Goal: Task Accomplishment & Management: Complete application form

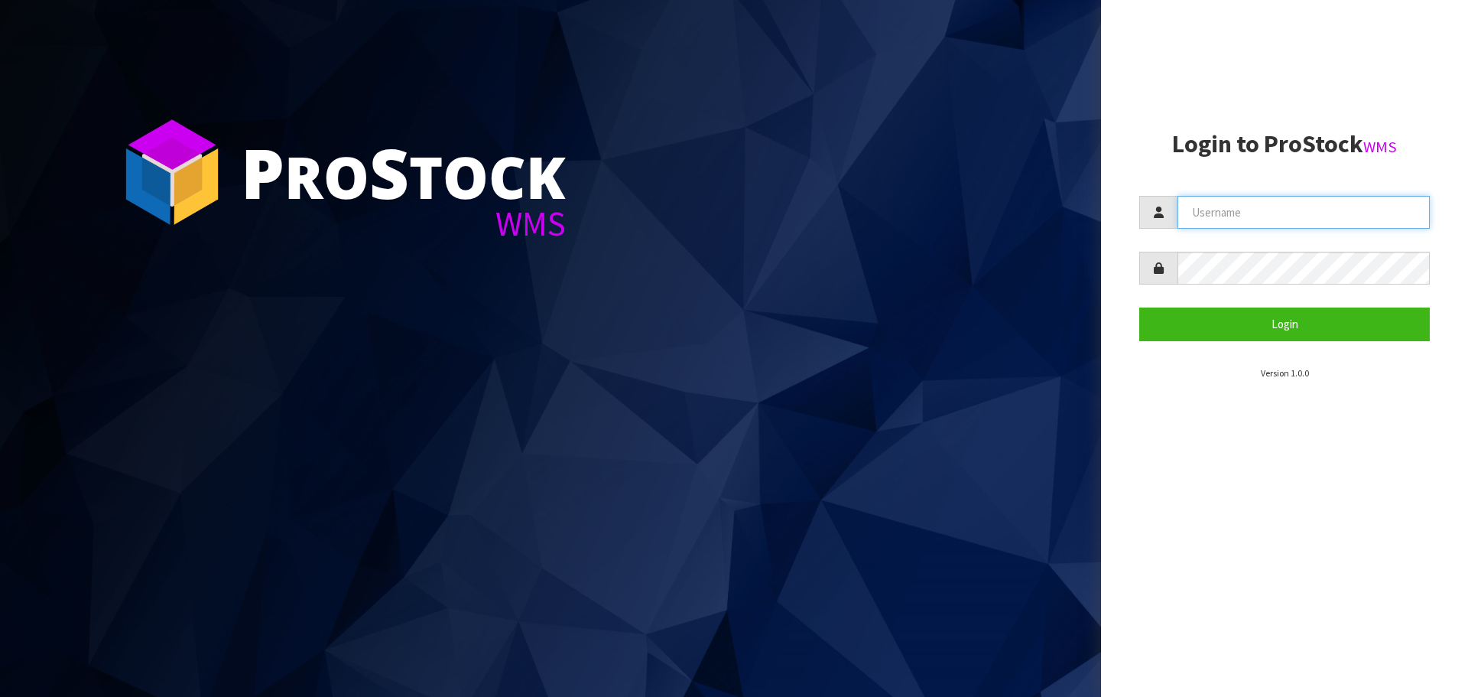
type input "THECLUTCHHUB"
click at [1313, 341] on section "Login to ProStock WMS THECLUTCHHUB Login Version 1.0.0" at bounding box center [1284, 255] width 291 height 249
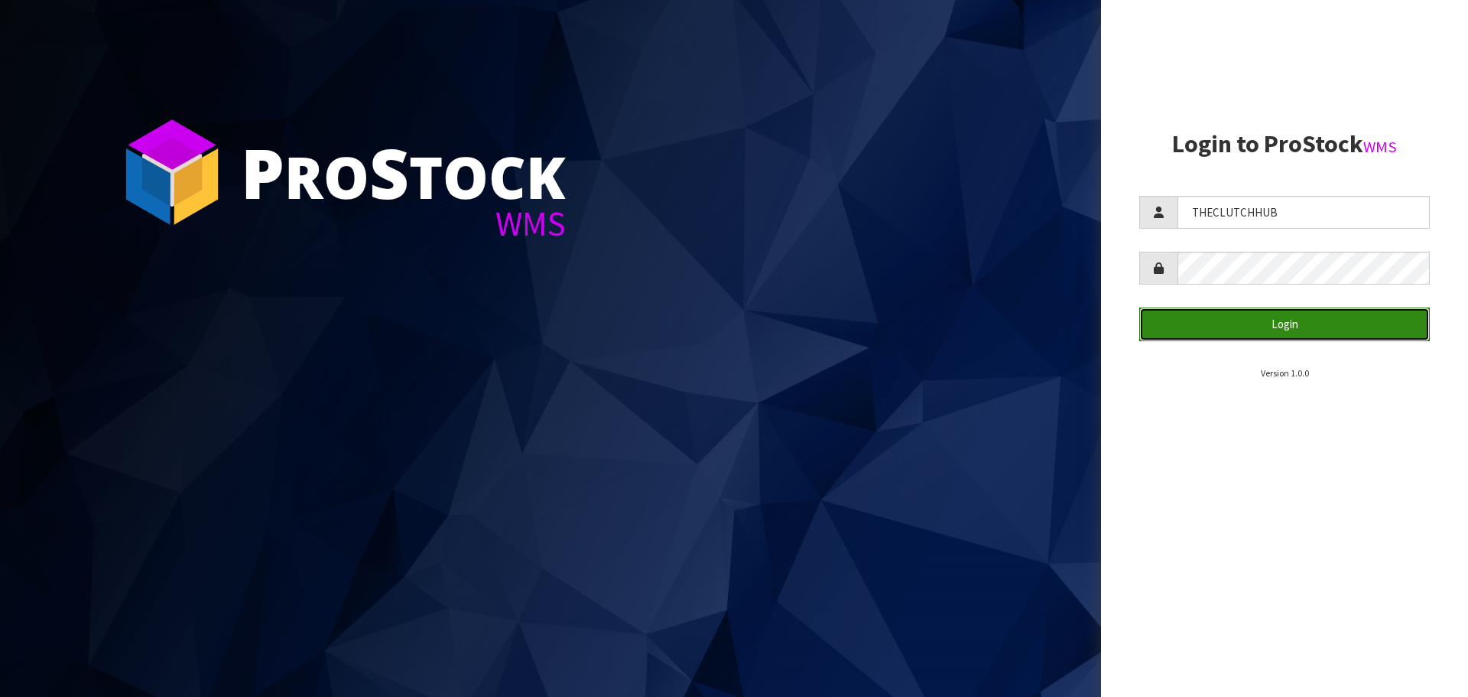
click at [1314, 333] on button "Login" at bounding box center [1284, 323] width 291 height 33
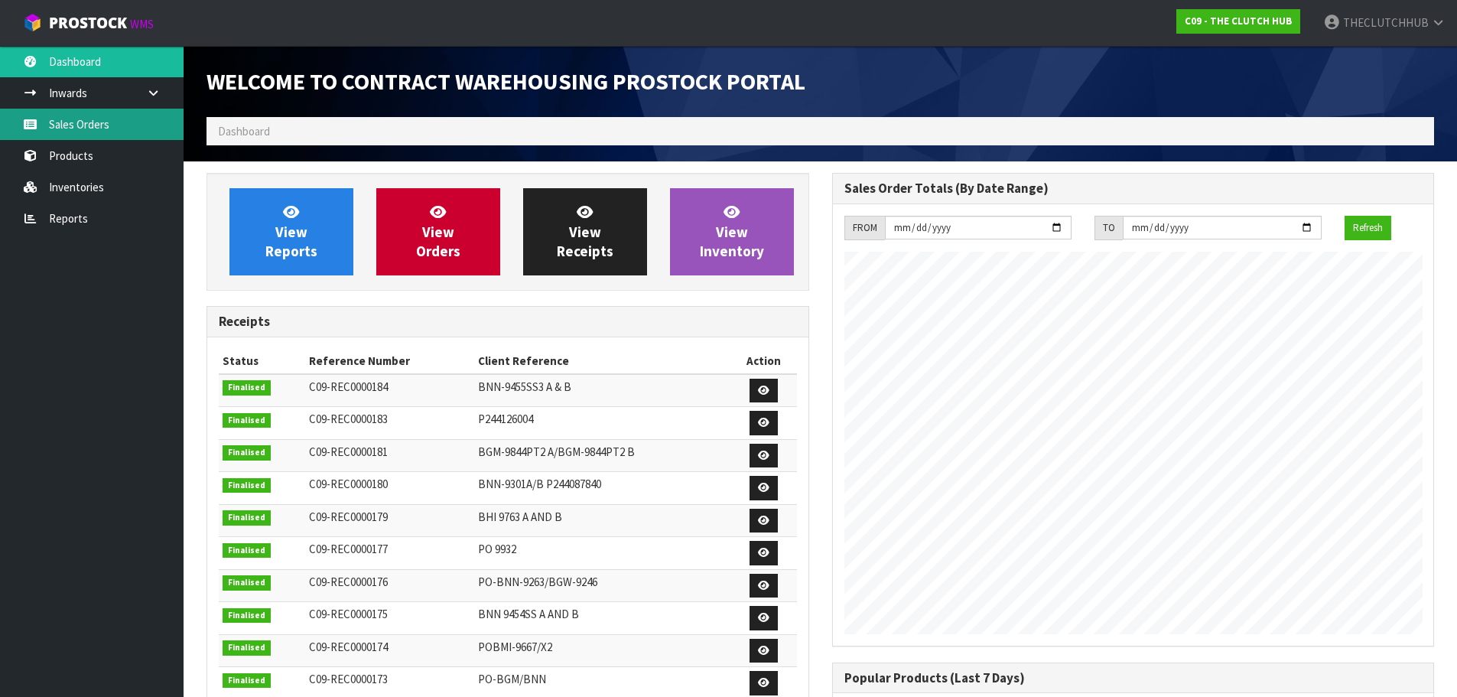
scroll to position [749, 625]
click at [78, 153] on link "Products" at bounding box center [92, 155] width 184 height 31
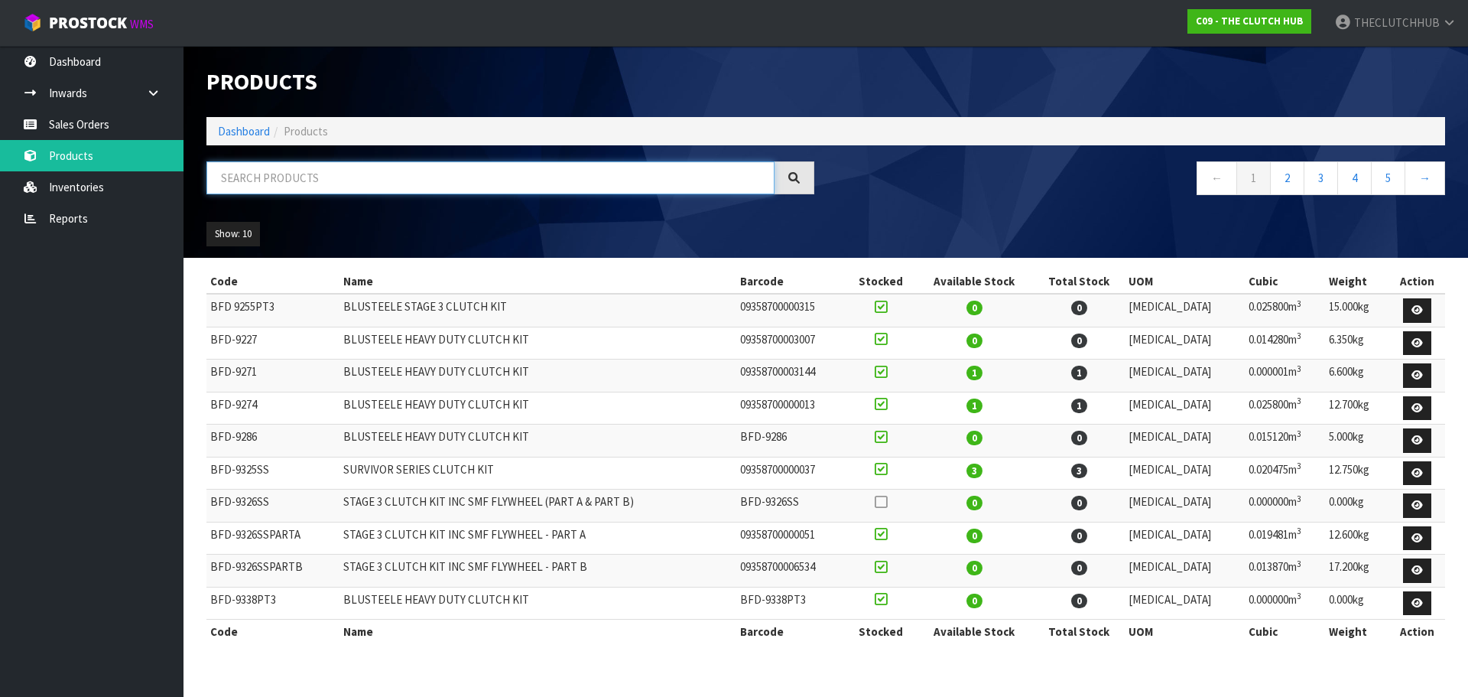
click at [277, 180] on input "text" at bounding box center [490, 177] width 568 height 33
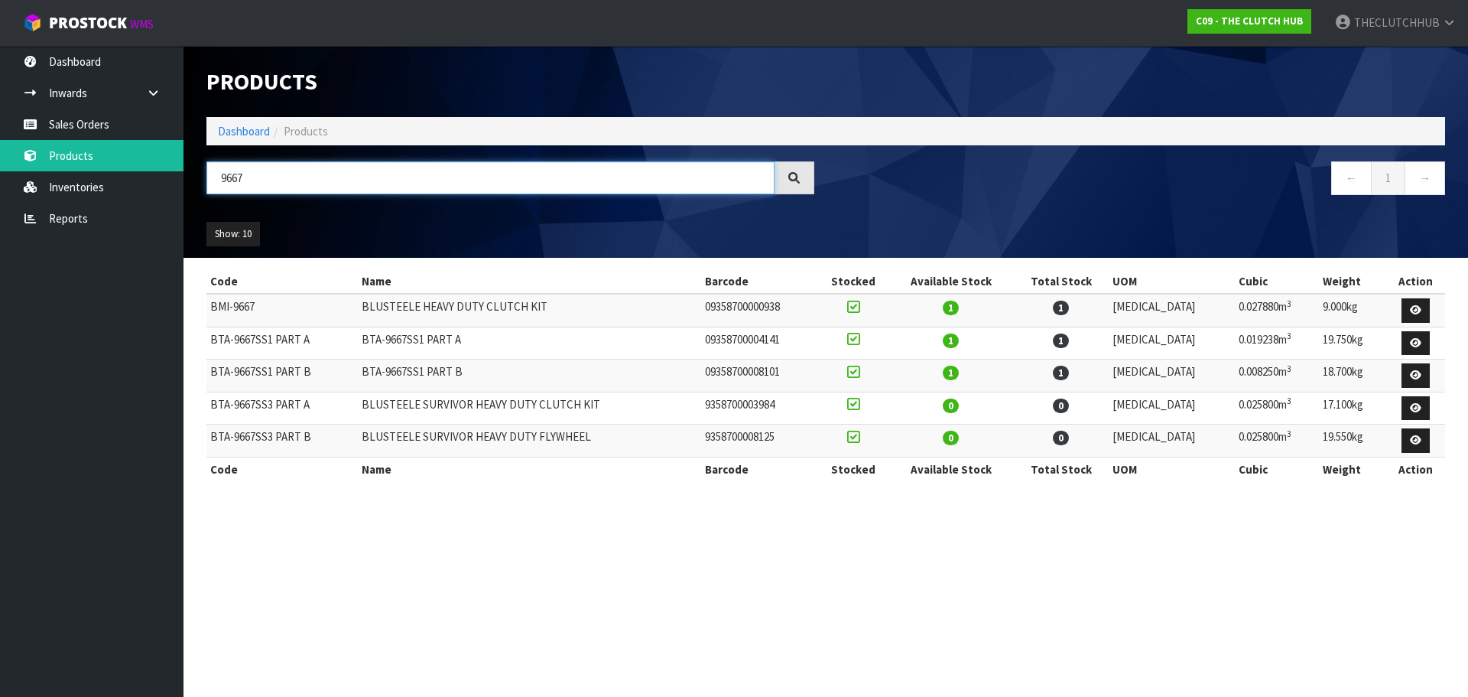
type input "9667"
click at [88, 132] on link "Sales Orders" at bounding box center [92, 124] width 184 height 31
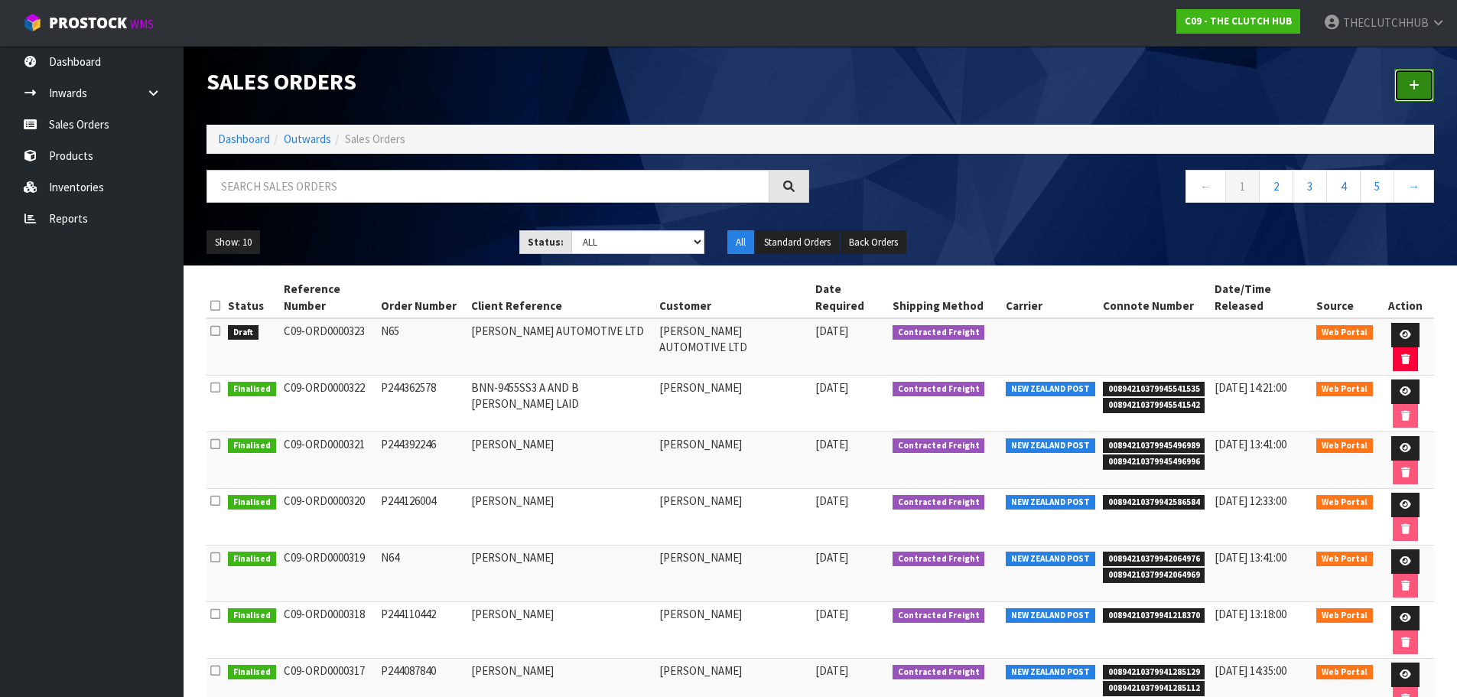
click at [1406, 99] on link at bounding box center [1414, 85] width 40 height 33
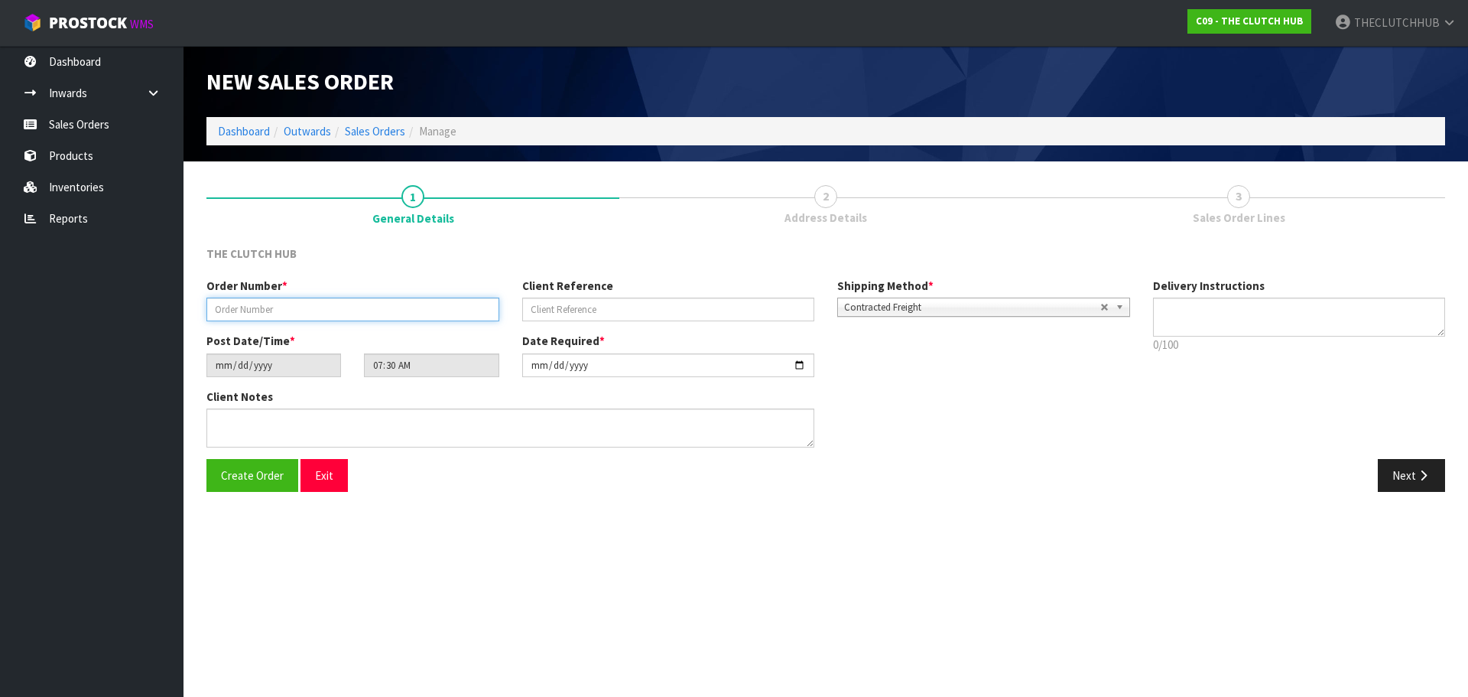
paste input "P244407976"
type input "P244407976"
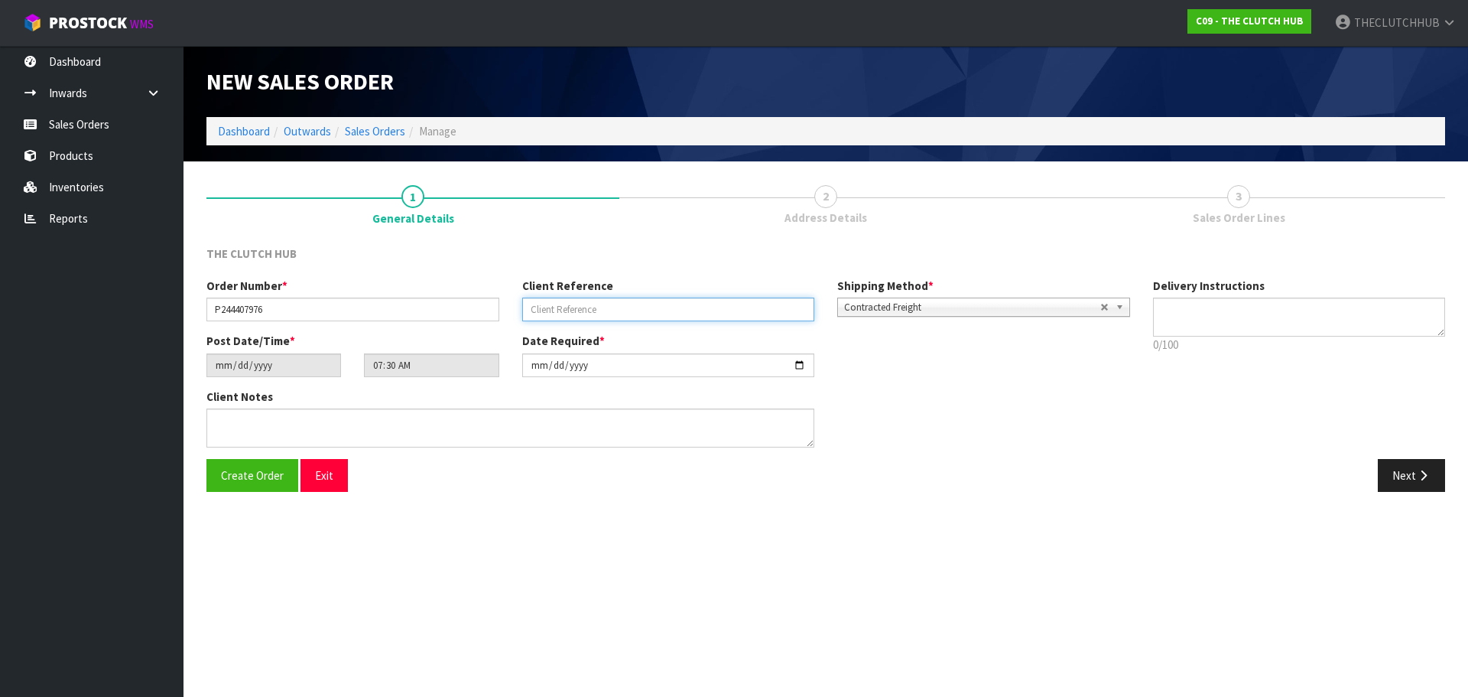
click at [644, 318] on input "text" at bounding box center [668, 309] width 293 height 24
paste input "[PERSON_NAME] [PERSON_NAME]"
type input "[PERSON_NAME] [PERSON_NAME]"
click at [266, 474] on span "Create Order" at bounding box center [252, 475] width 63 height 15
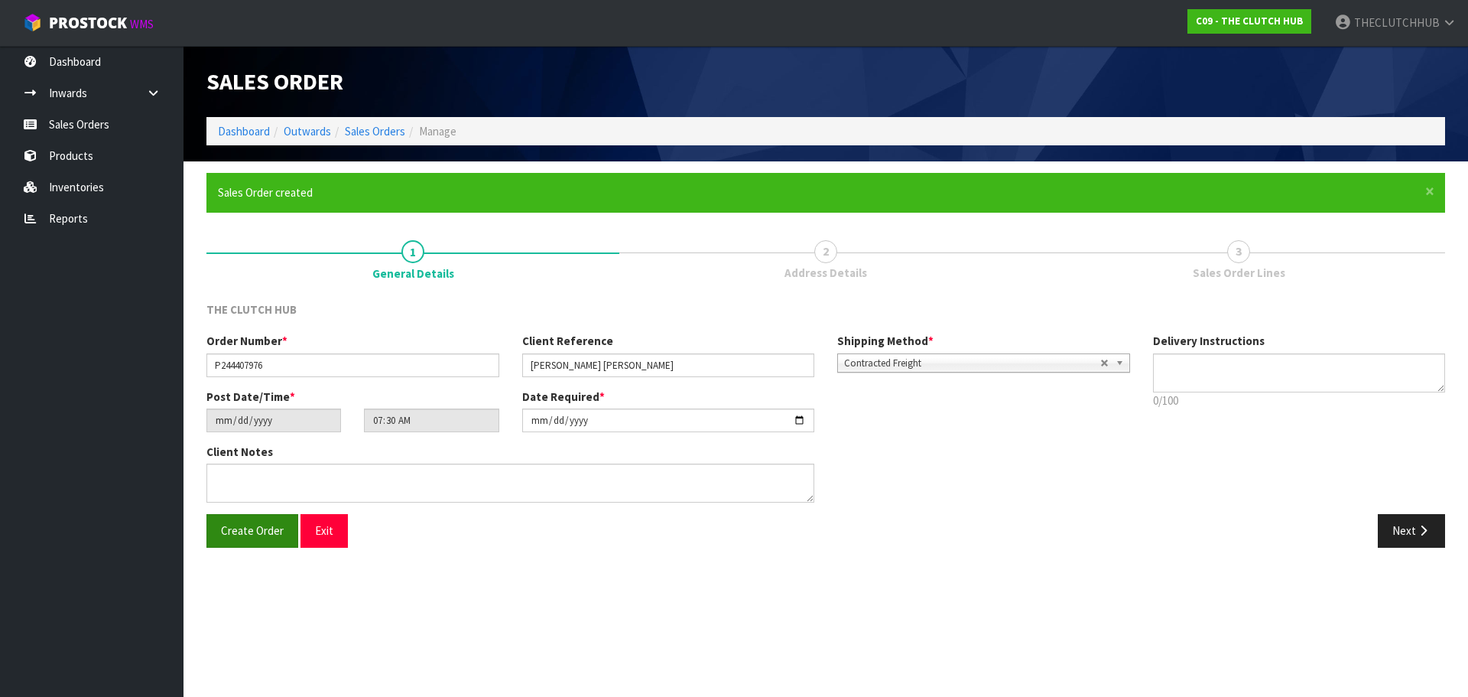
type input "09:30:00.000"
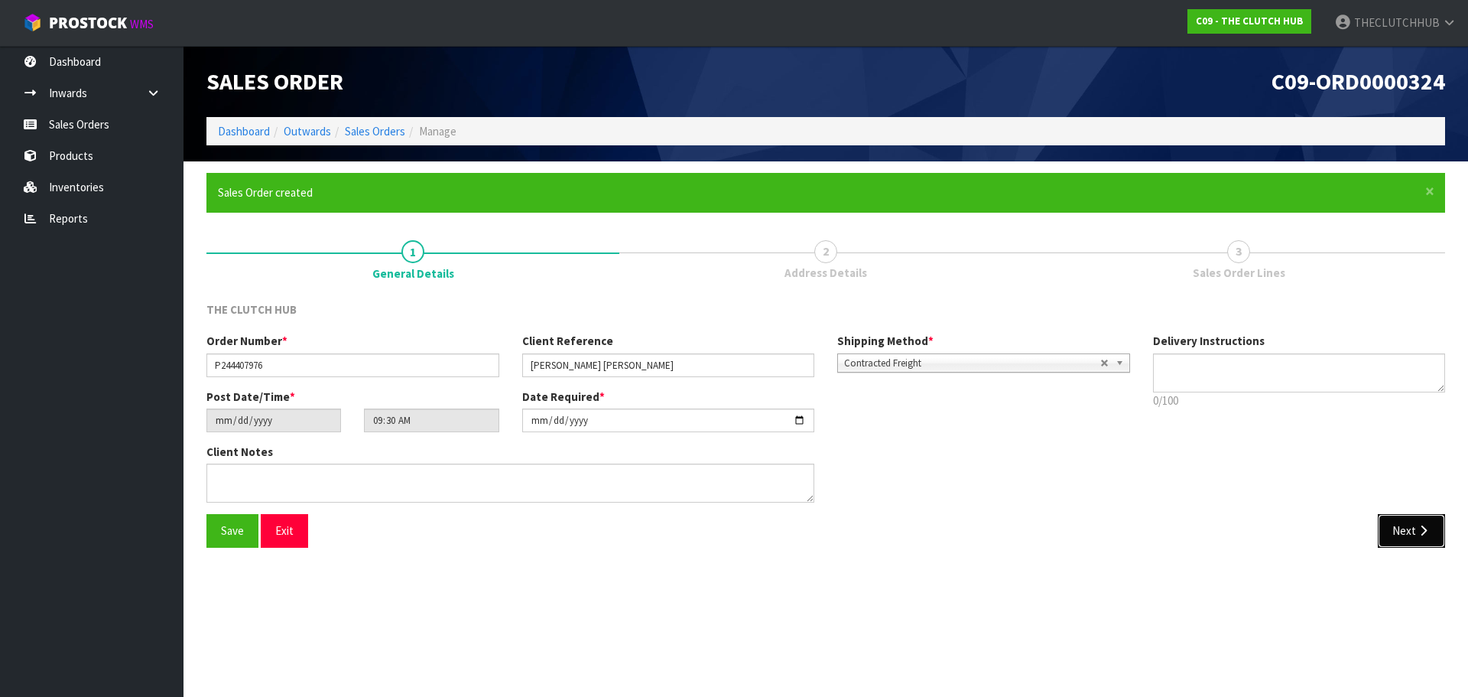
click at [1393, 530] on button "Next" at bounding box center [1411, 530] width 67 height 33
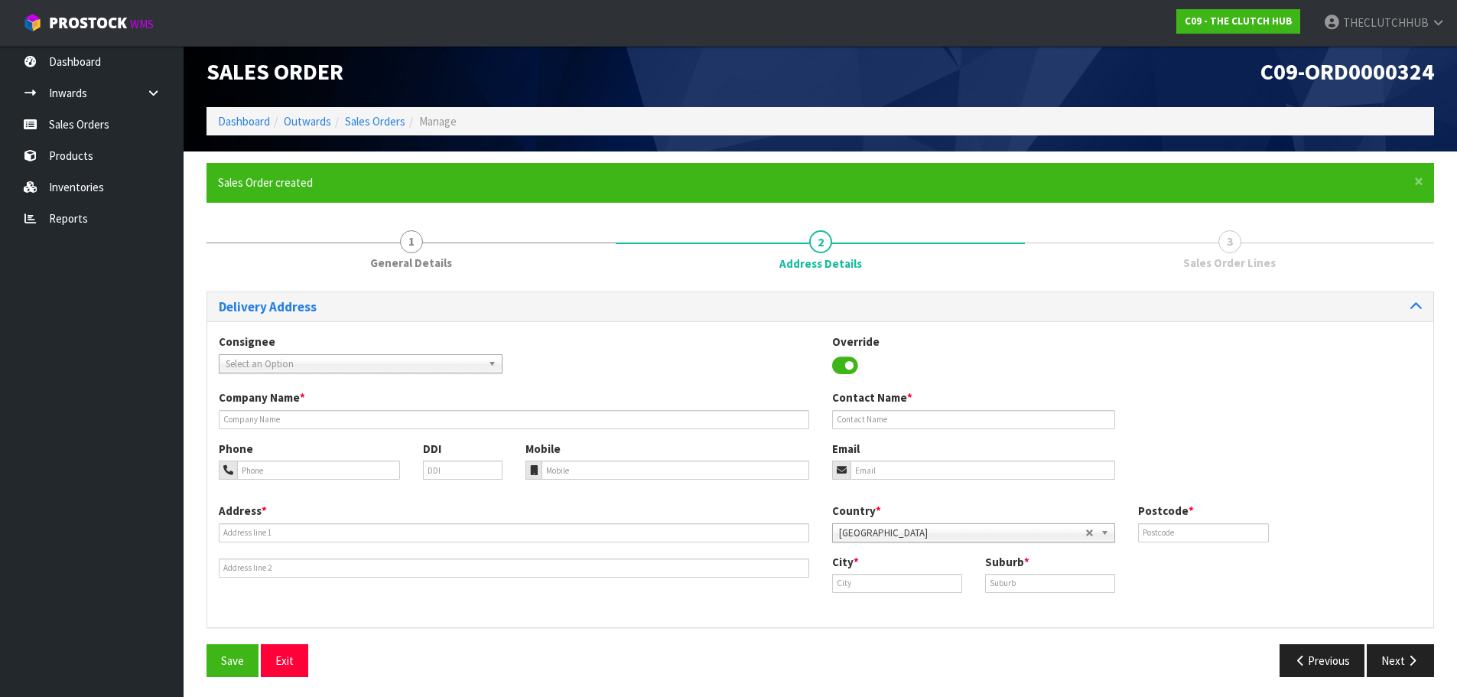
scroll to position [13, 0]
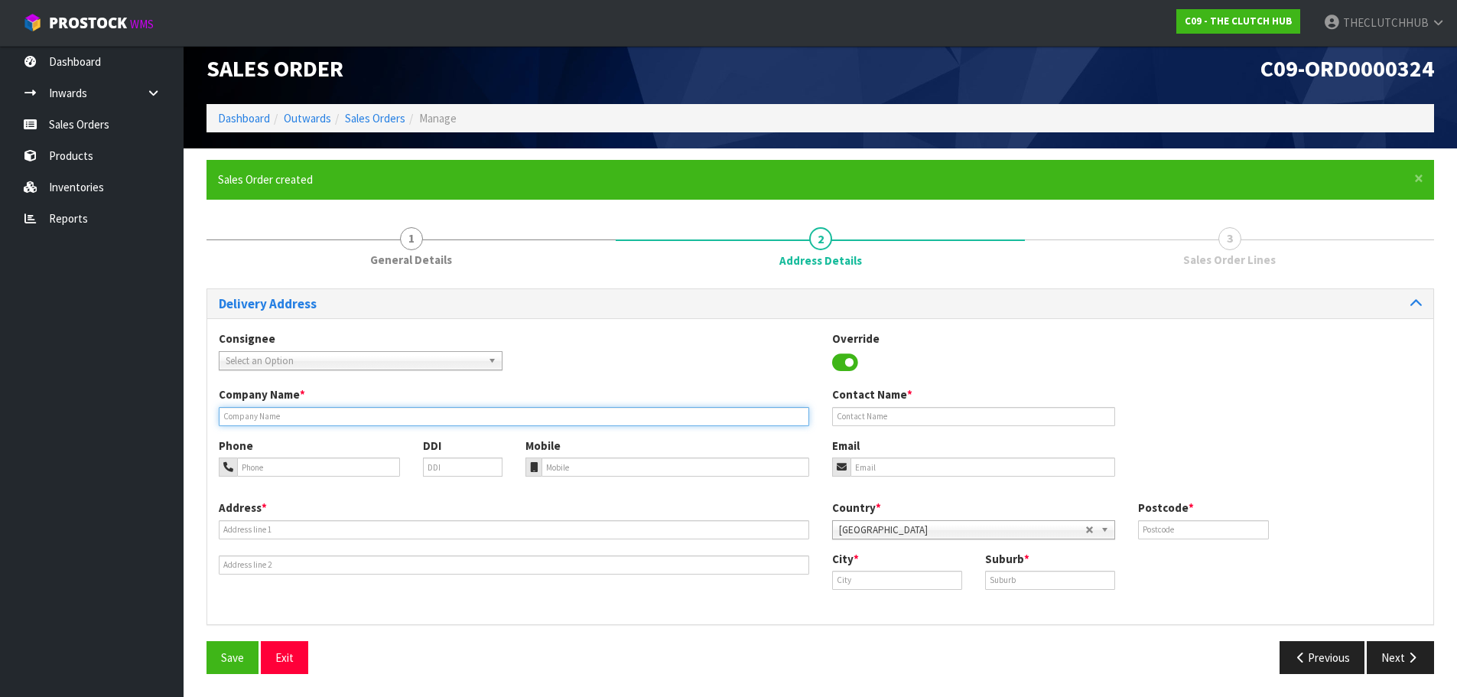
paste input "[PERSON_NAME] [PERSON_NAME]"
type input "[PERSON_NAME] [PERSON_NAME]"
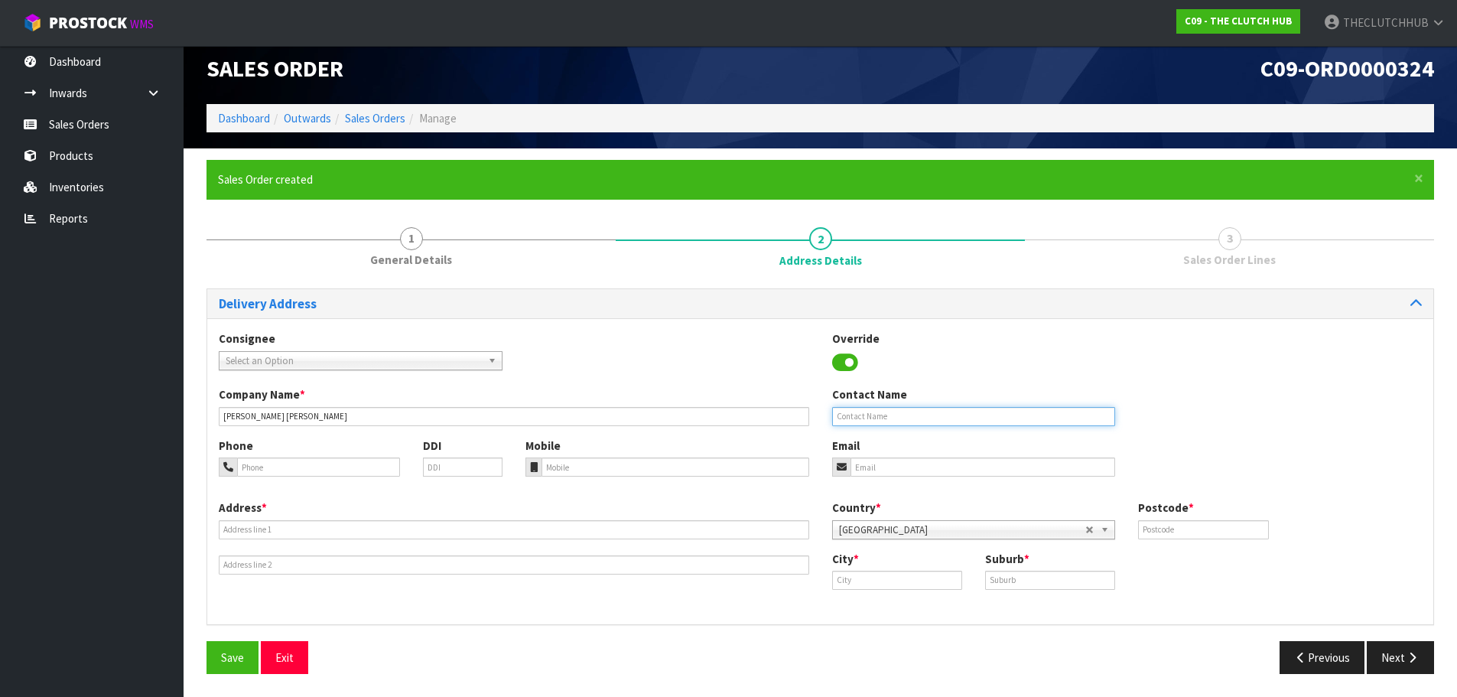
paste input "[PERSON_NAME] [PERSON_NAME]"
type input "[PERSON_NAME] [PERSON_NAME]"
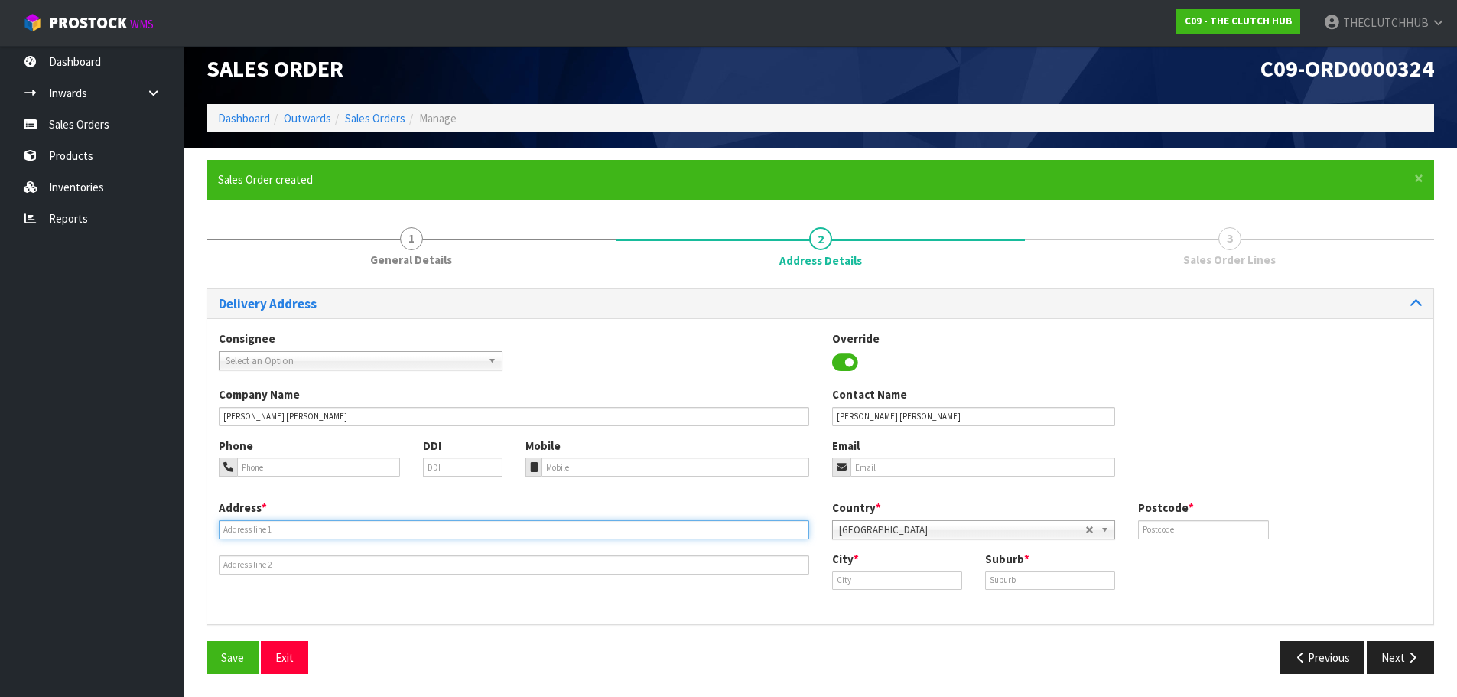
click at [230, 529] on input "text" at bounding box center [514, 529] width 590 height 19
paste input "[STREET_ADDRESS]"
type input "[STREET_ADDRESS]"
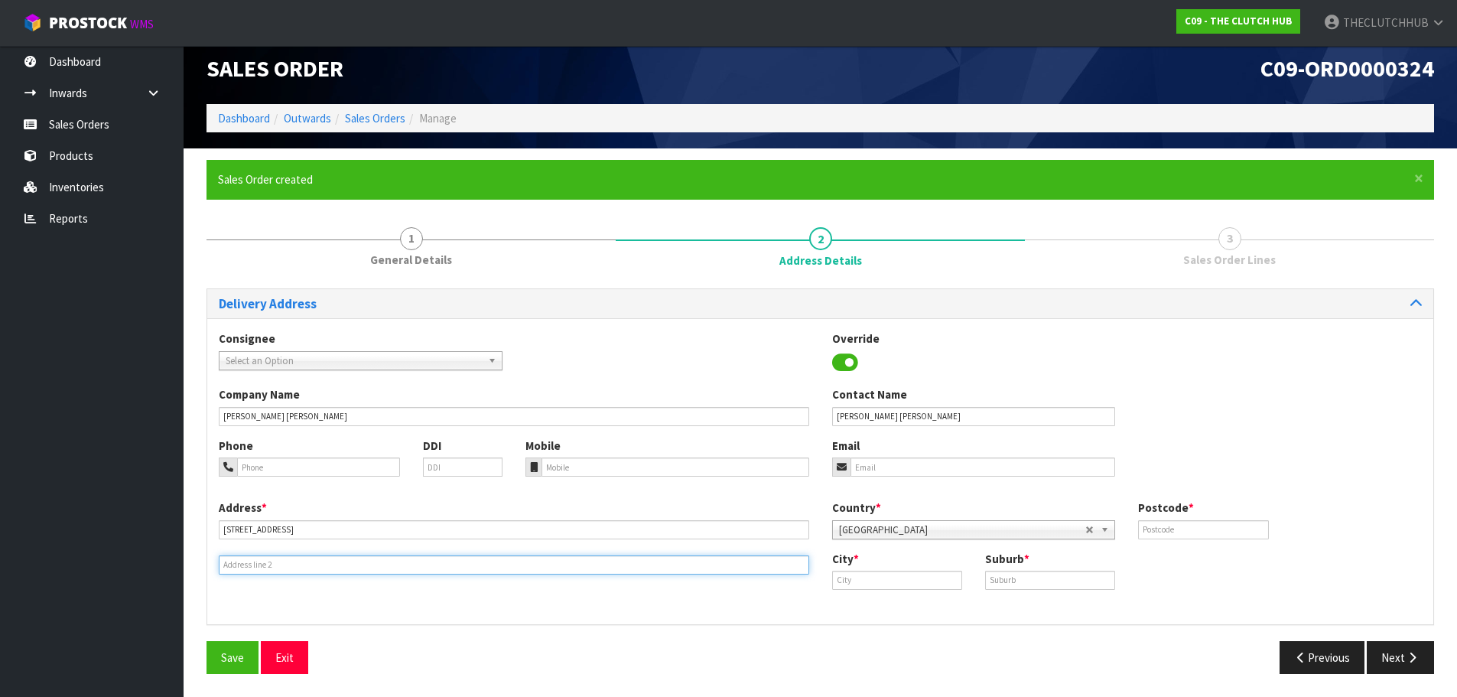
paste input "[GEOGRAPHIC_DATA] 7285"
type input "[GEOGRAPHIC_DATA] 7285"
paste input "[EMAIL_ADDRESS][PERSON_NAME][DOMAIN_NAME]"
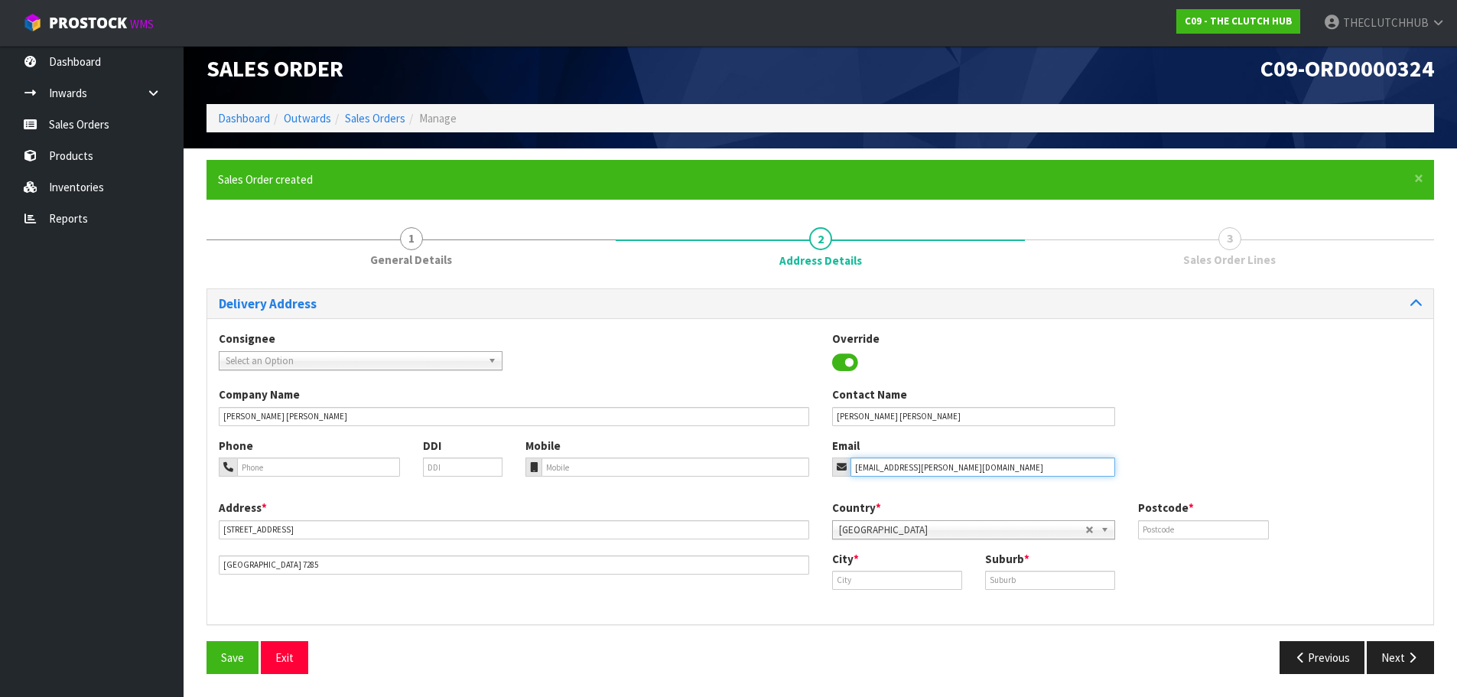
type input "[EMAIL_ADDRESS][PERSON_NAME][DOMAIN_NAME]"
paste input "Blind River"
type input "Blind River"
paste input "BLIND RIVER"
type input "BLIND RIVER"
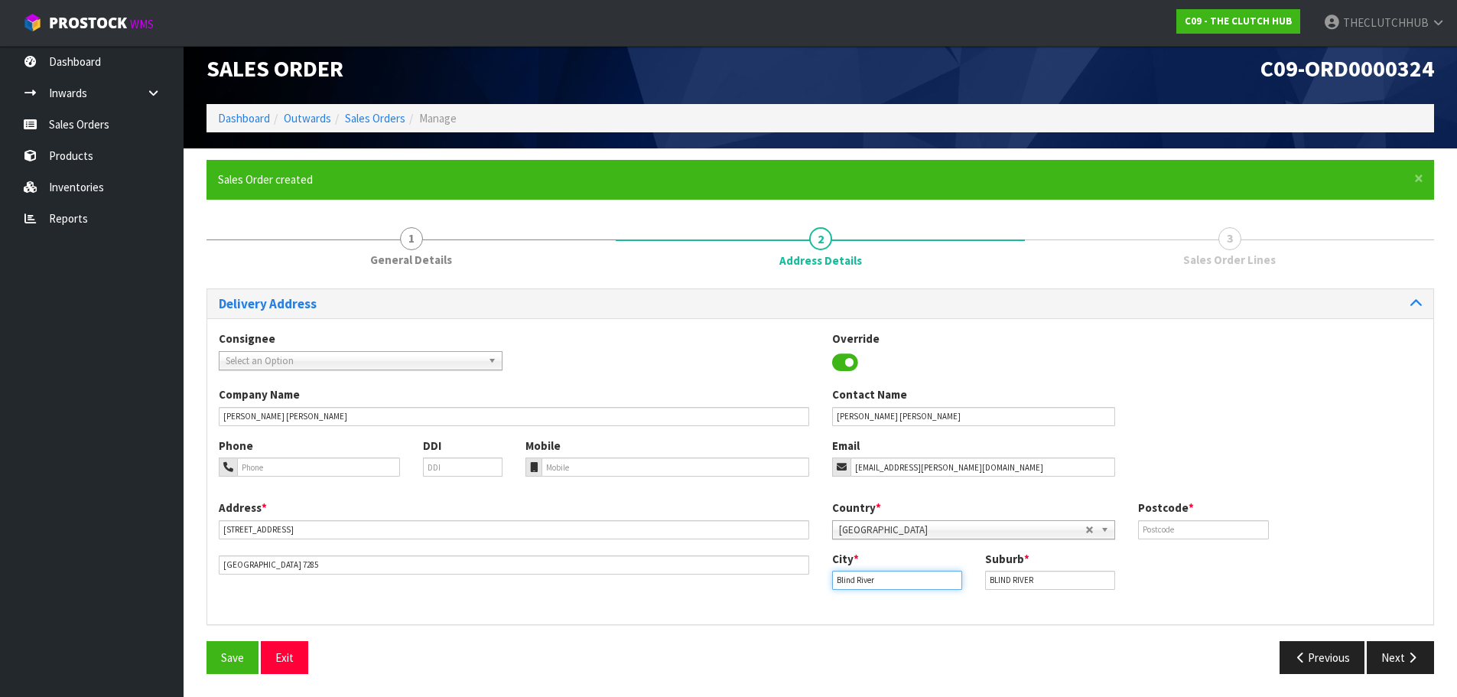
drag, startPoint x: 848, startPoint y: 584, endPoint x: 830, endPoint y: 584, distance: 18.4
click at [830, 584] on div "City * Blind River" at bounding box center [897, 570] width 153 height 39
click at [869, 608] on strong "Sedd" at bounding box center [862, 606] width 28 height 15
type input "Seddon"
click at [1191, 527] on input "text" at bounding box center [1203, 529] width 130 height 19
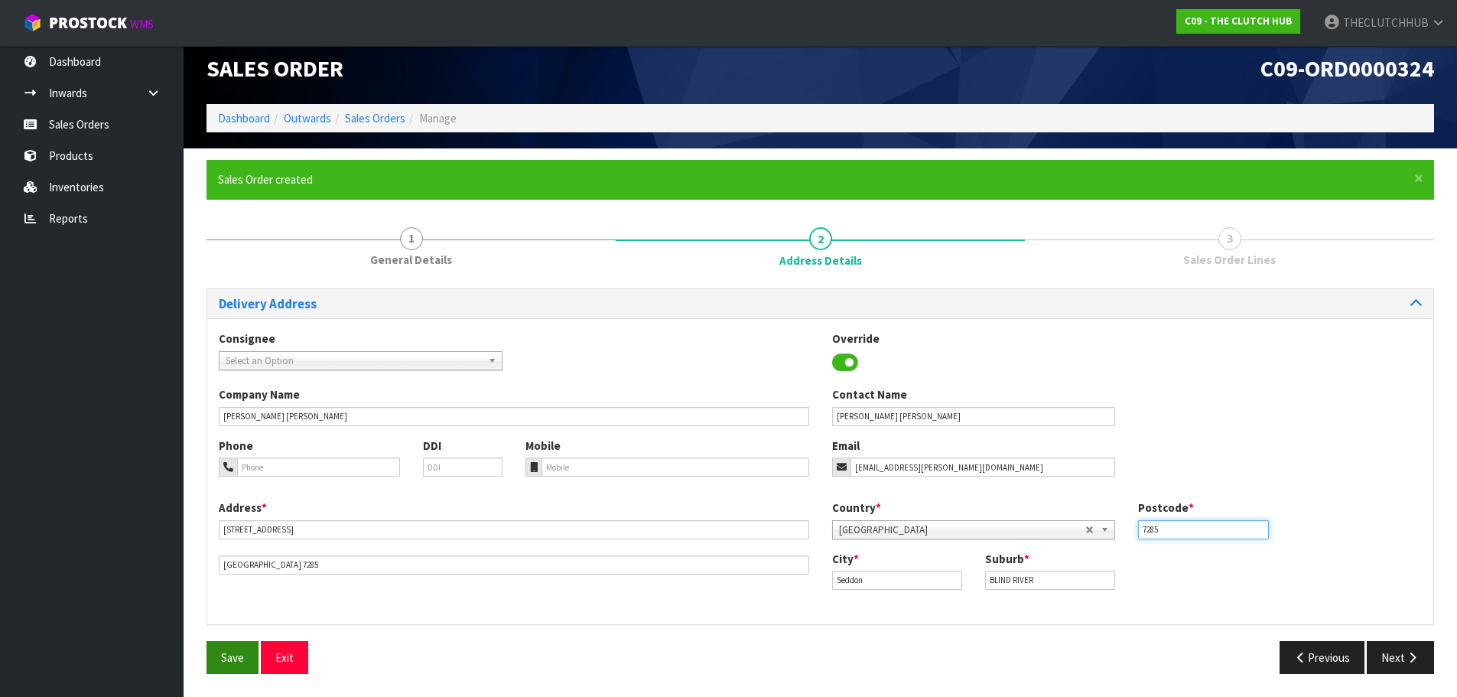
type input "7285"
click at [247, 658] on button "Save" at bounding box center [232, 657] width 52 height 33
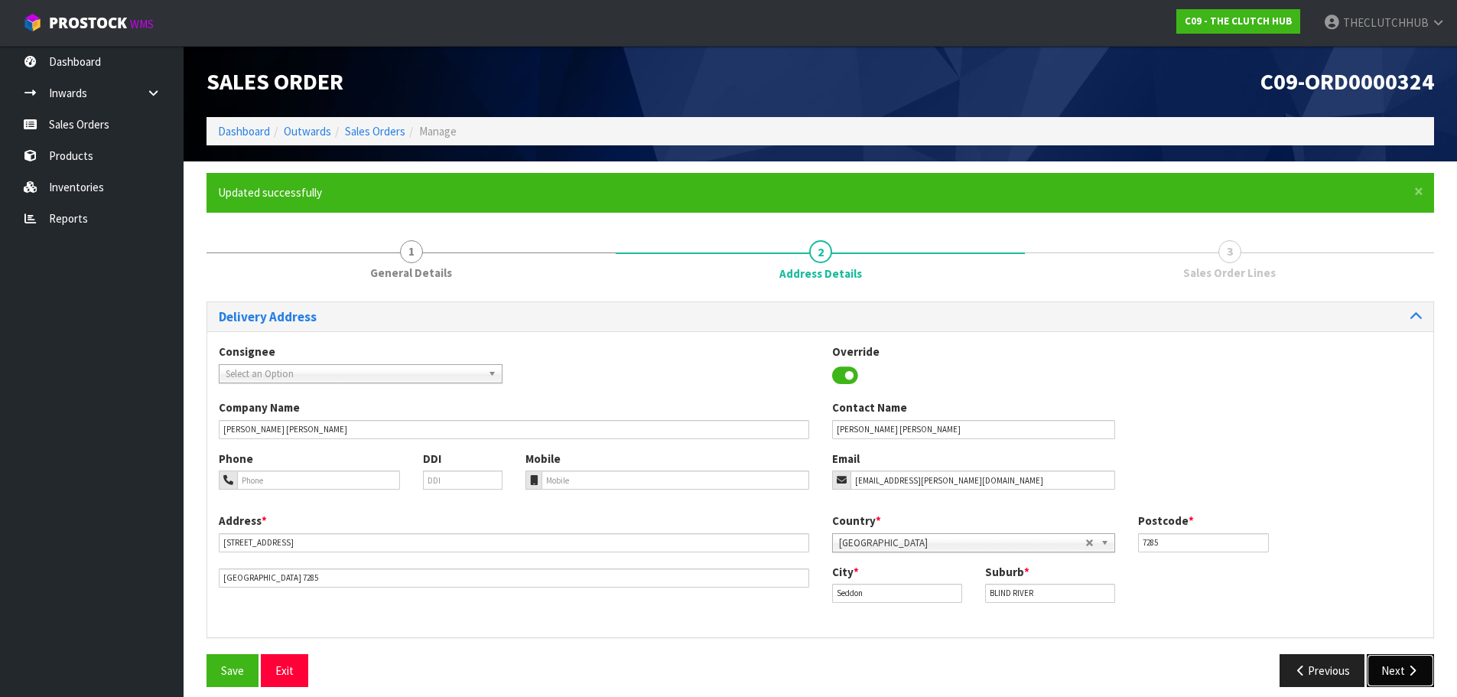
click at [1402, 671] on button "Next" at bounding box center [1400, 670] width 67 height 33
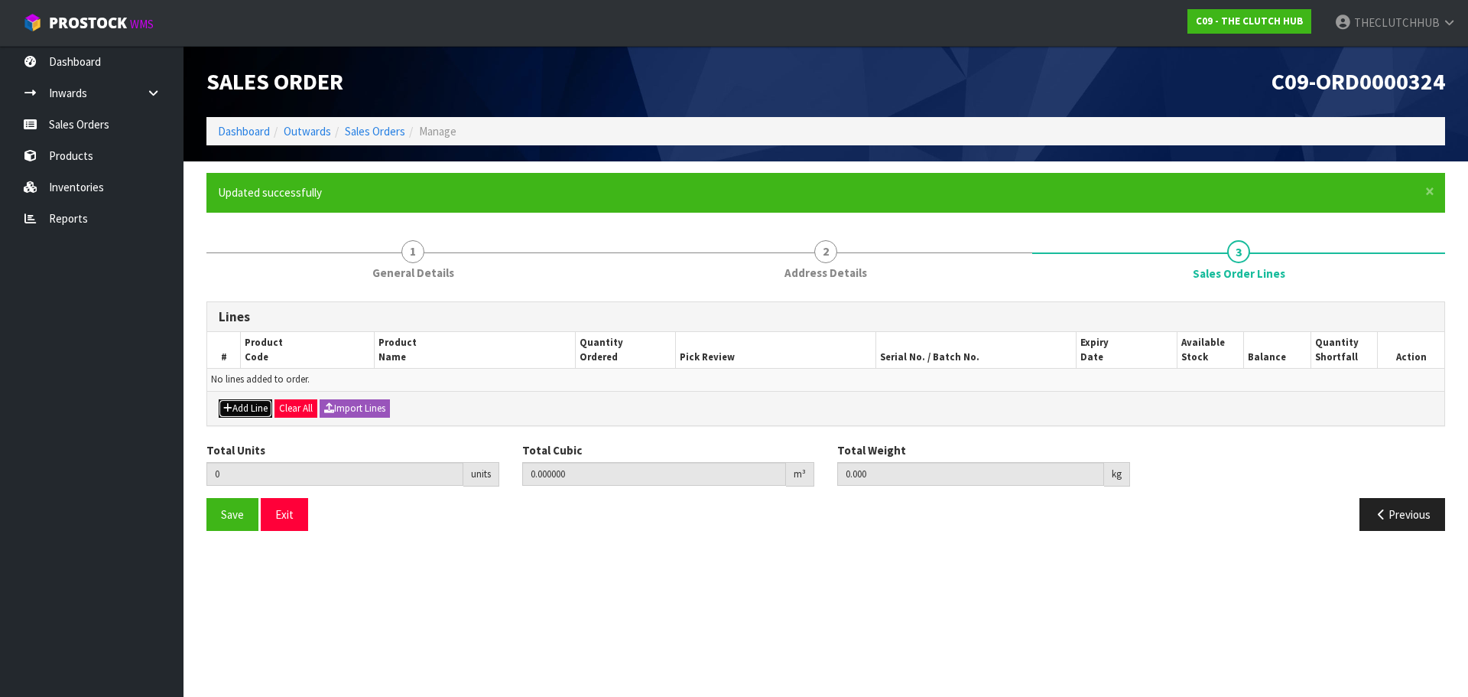
click at [258, 413] on button "Add Line" at bounding box center [246, 408] width 54 height 18
type input "0"
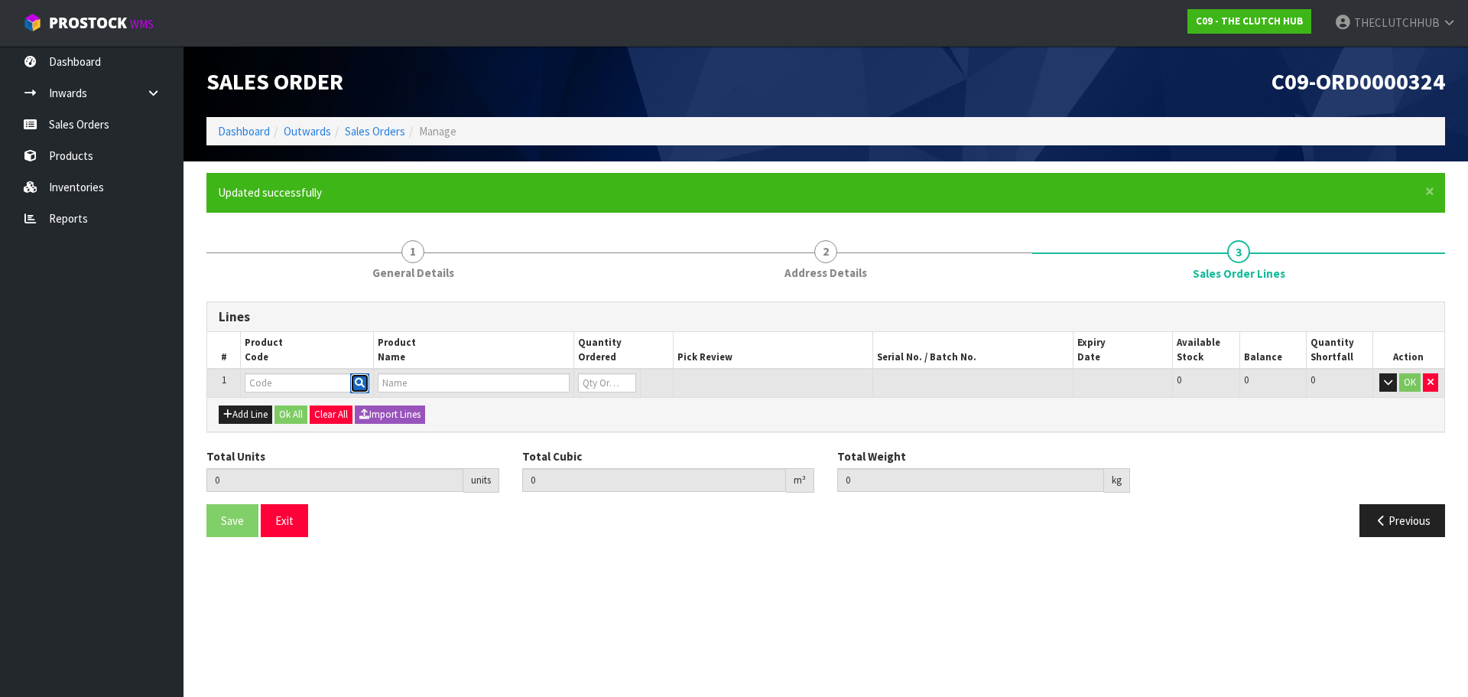
click at [358, 387] on icon "button" at bounding box center [360, 383] width 10 height 10
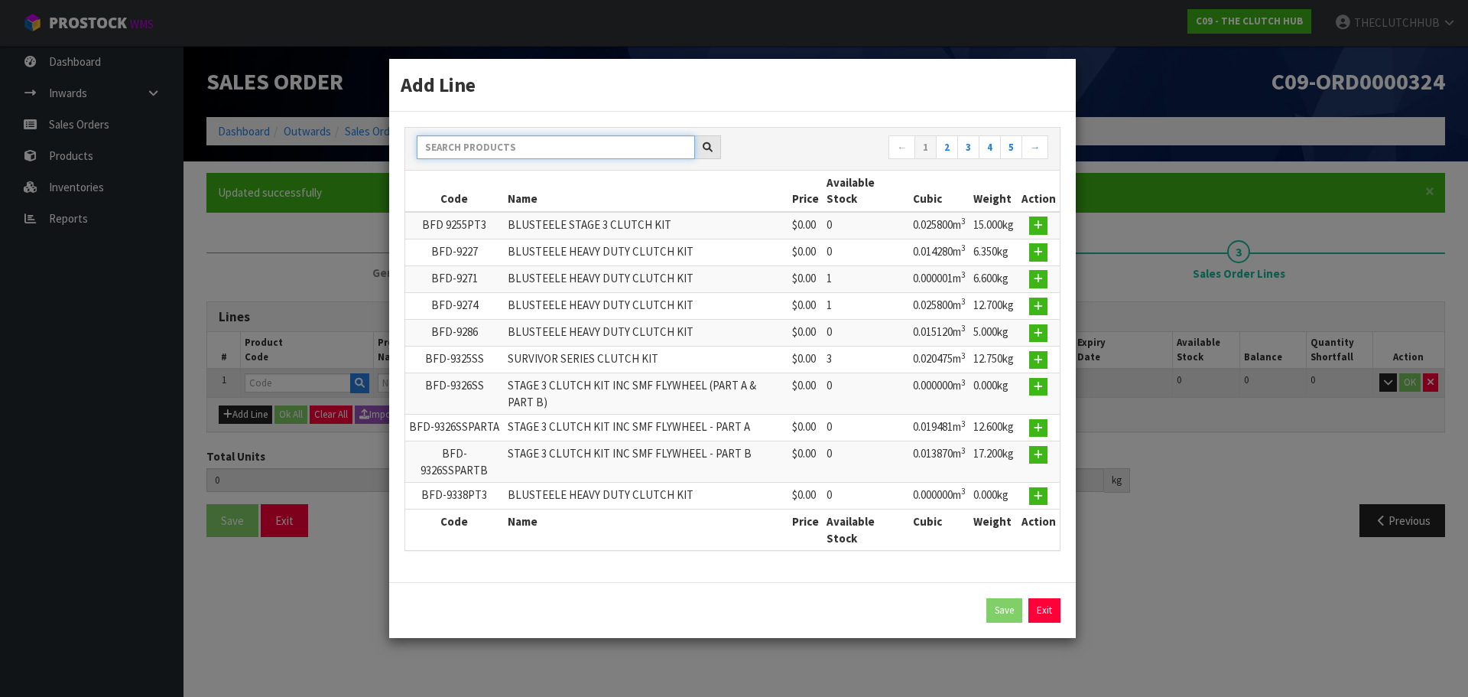
click at [500, 149] on input "text" at bounding box center [556, 147] width 278 height 24
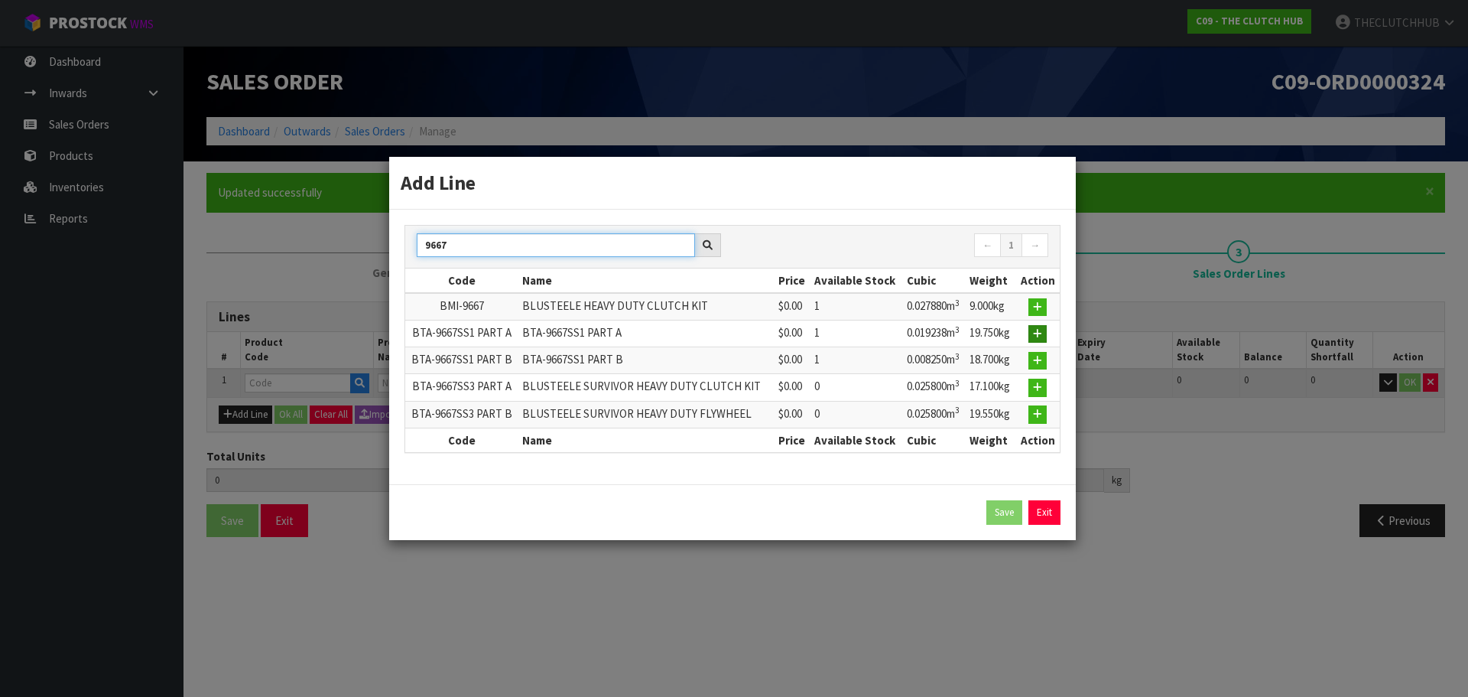
type input "9667"
click at [1040, 334] on icon "button" at bounding box center [1037, 334] width 9 height 10
type input "0.000000"
type input "0.000"
type input "BTA-9667SS1 PART A"
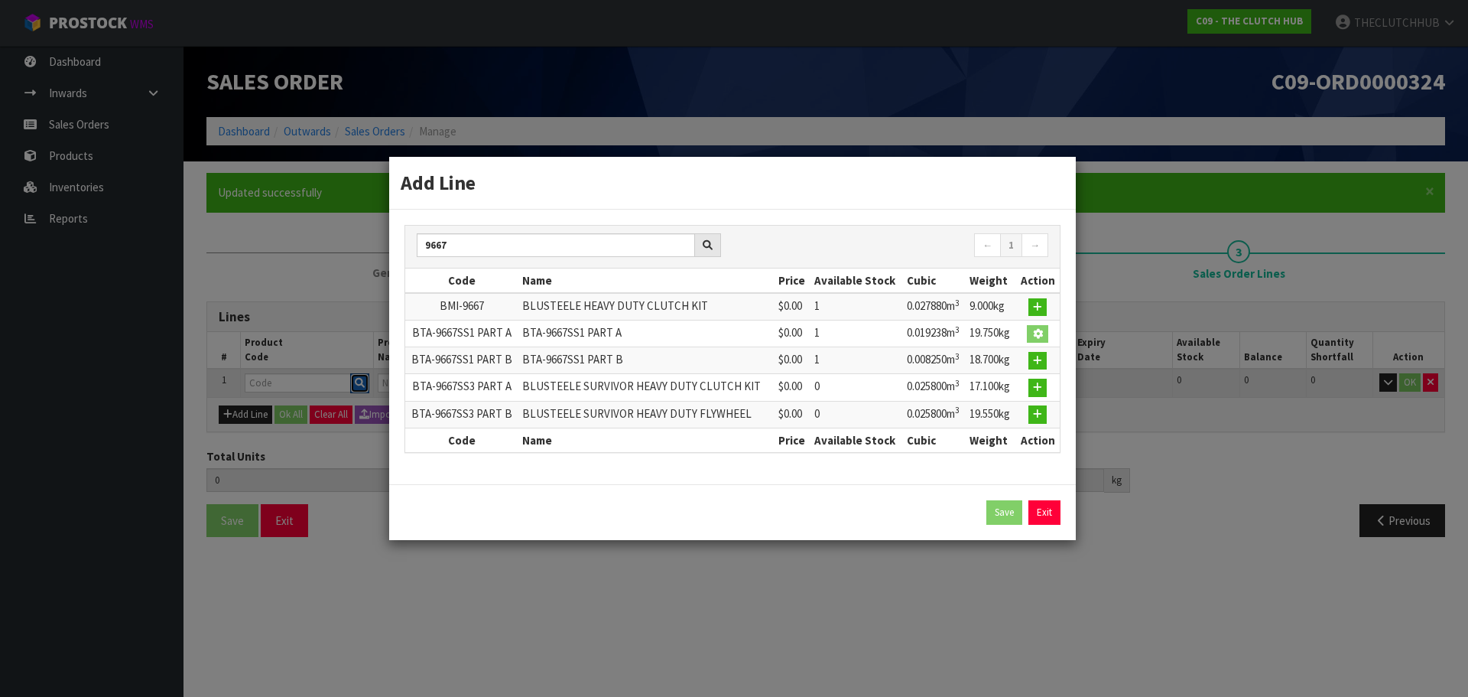
type input "BTA-9667SS1 PART A"
type input "0"
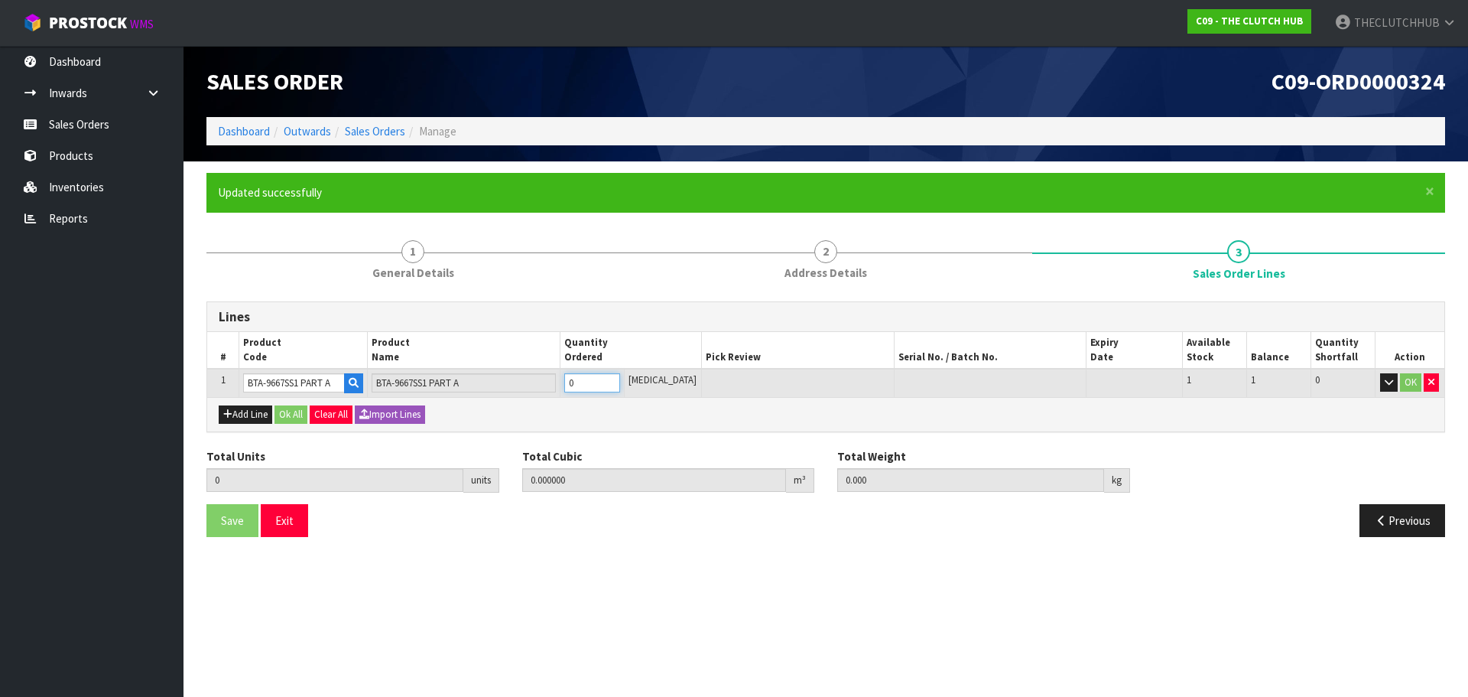
drag, startPoint x: 602, startPoint y: 379, endPoint x: 582, endPoint y: 379, distance: 19.9
click at [582, 379] on input "0" at bounding box center [592, 382] width 56 height 19
type input "1"
type input "0.019238"
type input "19.75"
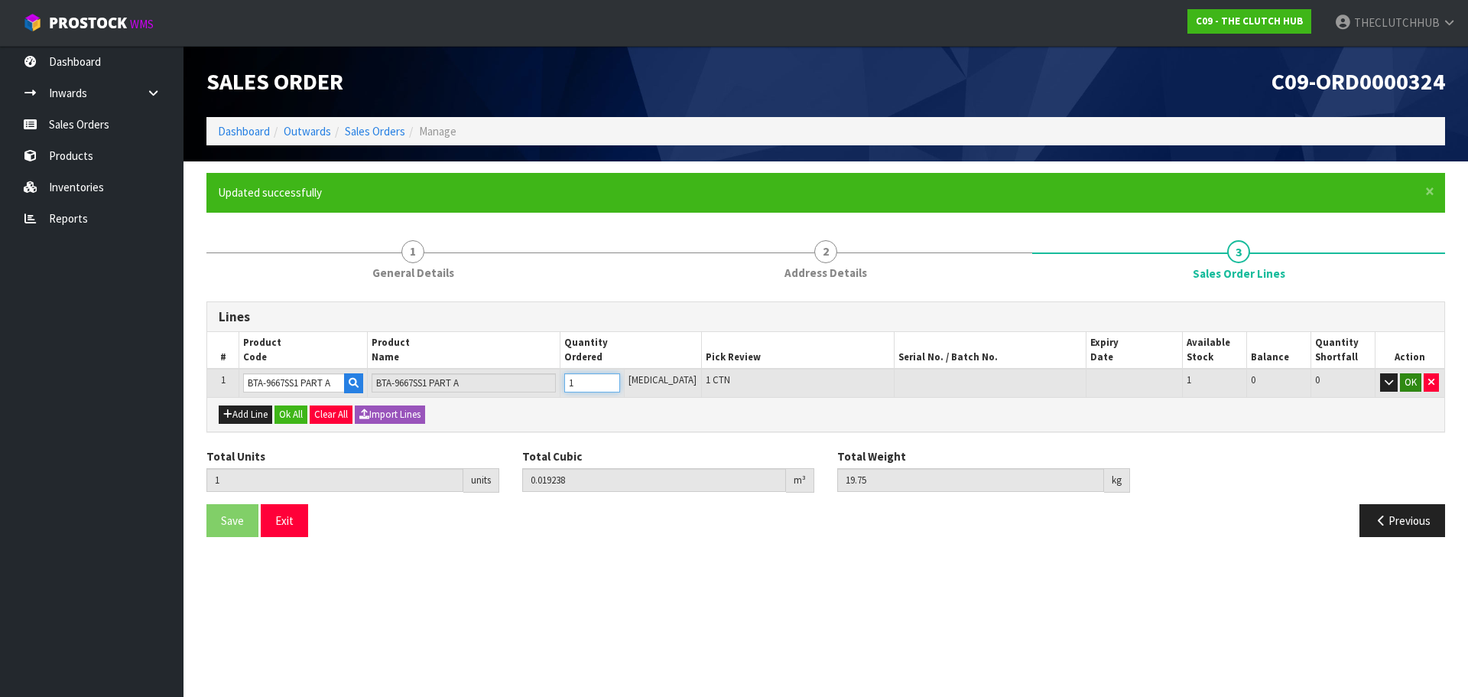
type input "1"
click at [1416, 385] on button "OK" at bounding box center [1410, 382] width 21 height 18
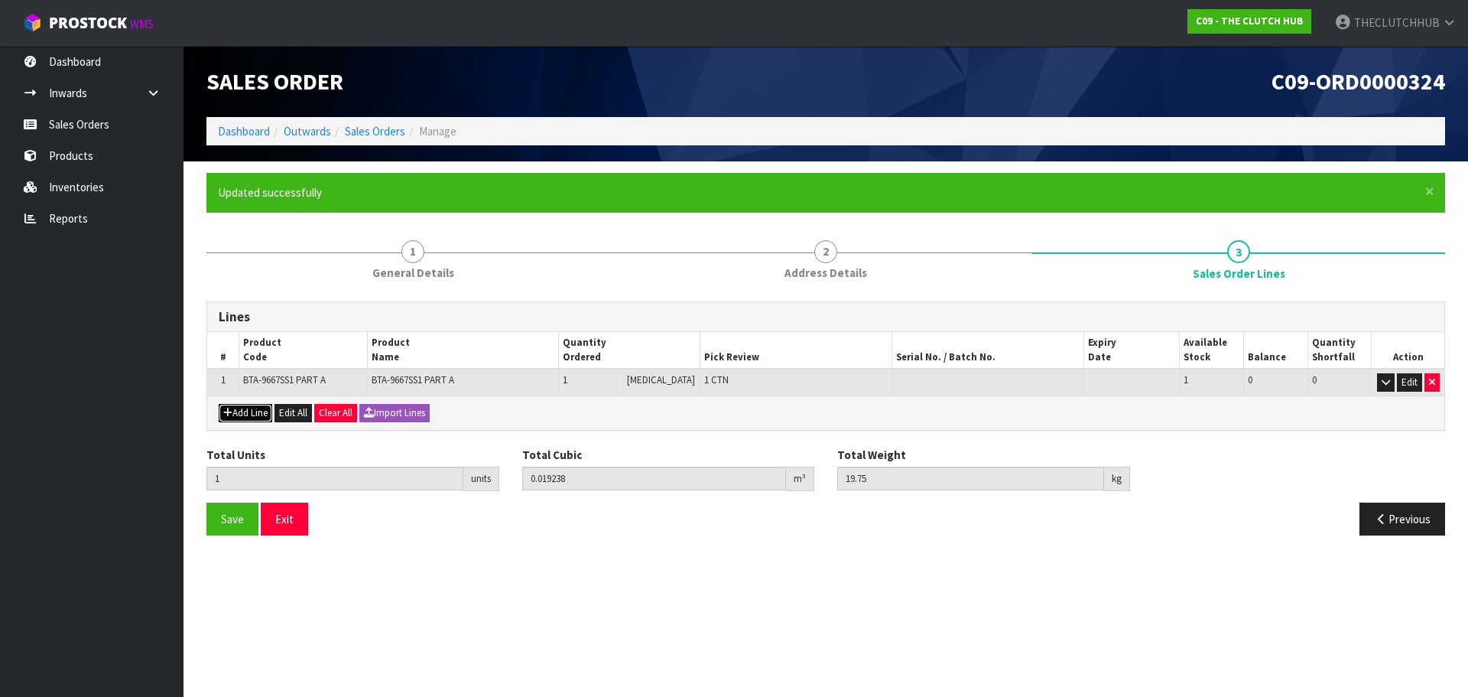
click at [262, 419] on button "Add Line" at bounding box center [246, 413] width 54 height 18
type input "0"
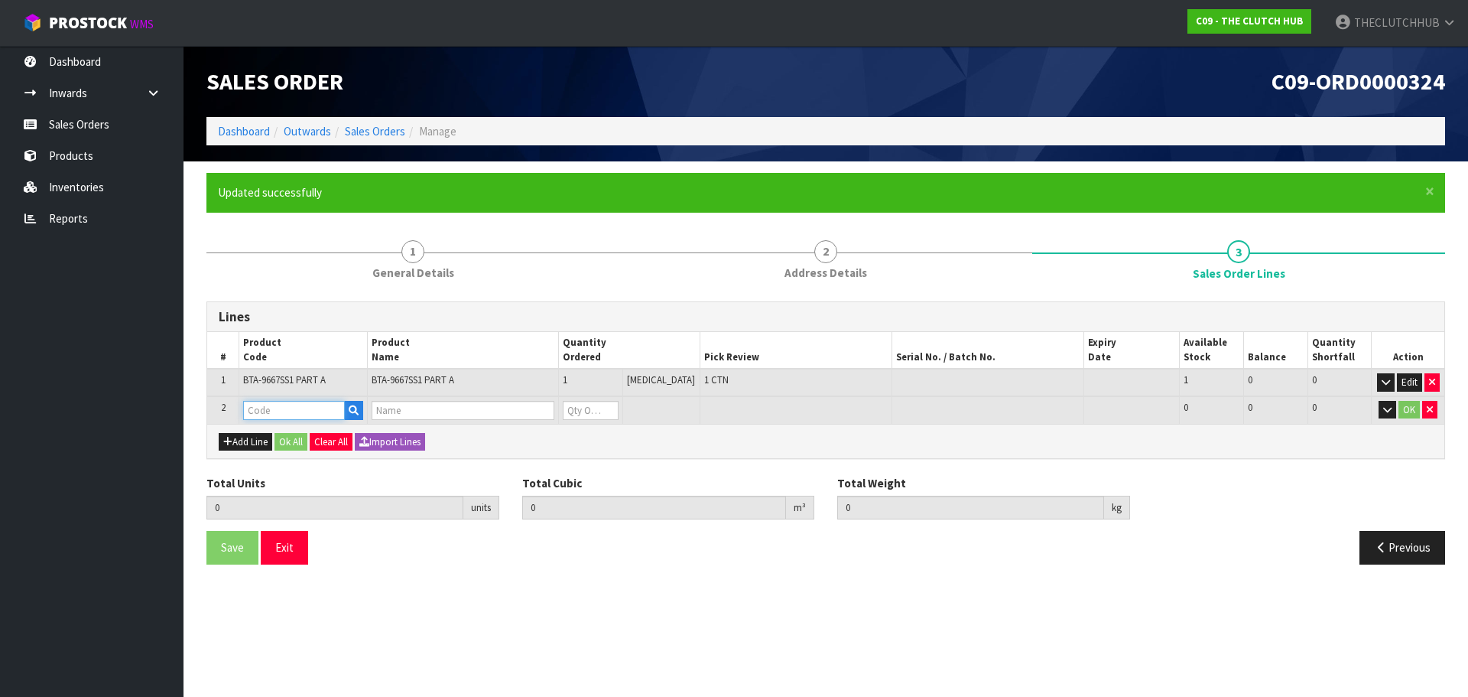
click at [303, 411] on input "text" at bounding box center [293, 410] width 101 height 19
click at [351, 407] on button "button" at bounding box center [353, 411] width 19 height 20
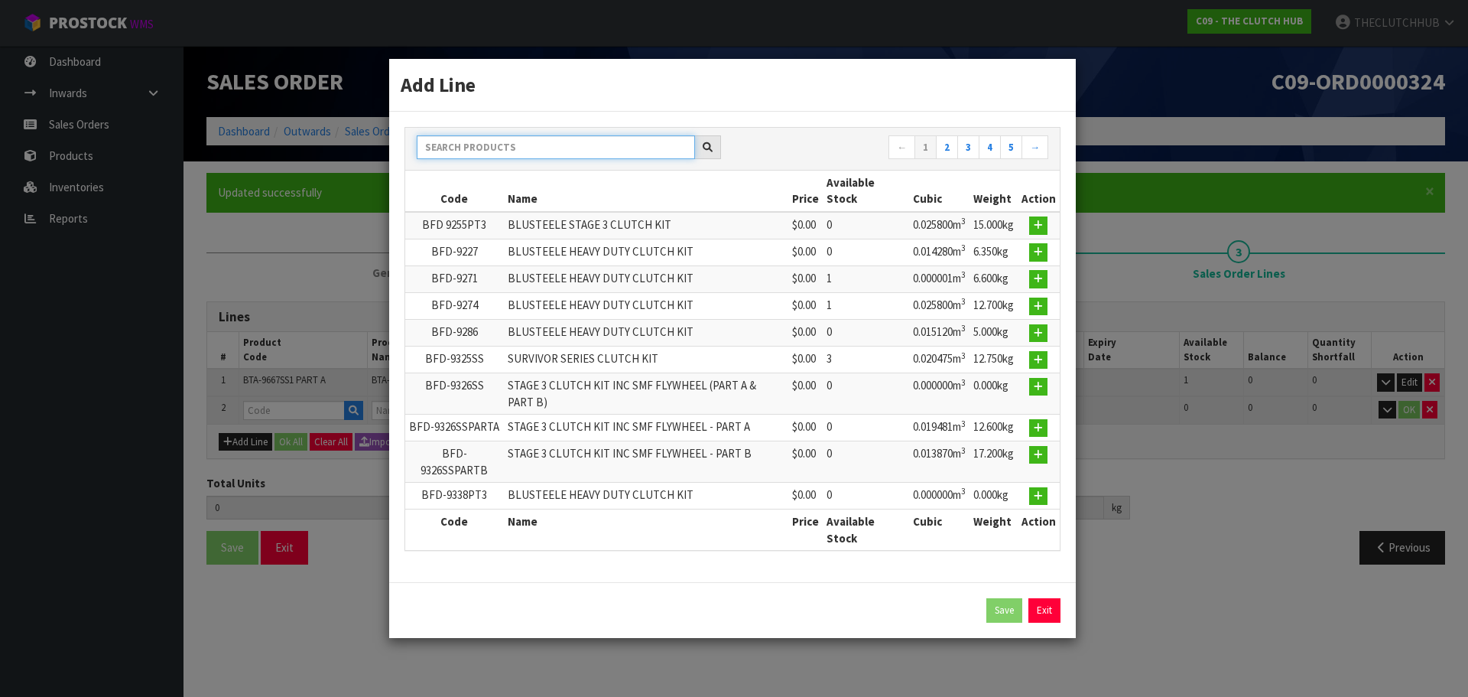
click at [496, 151] on input "text" at bounding box center [556, 147] width 278 height 24
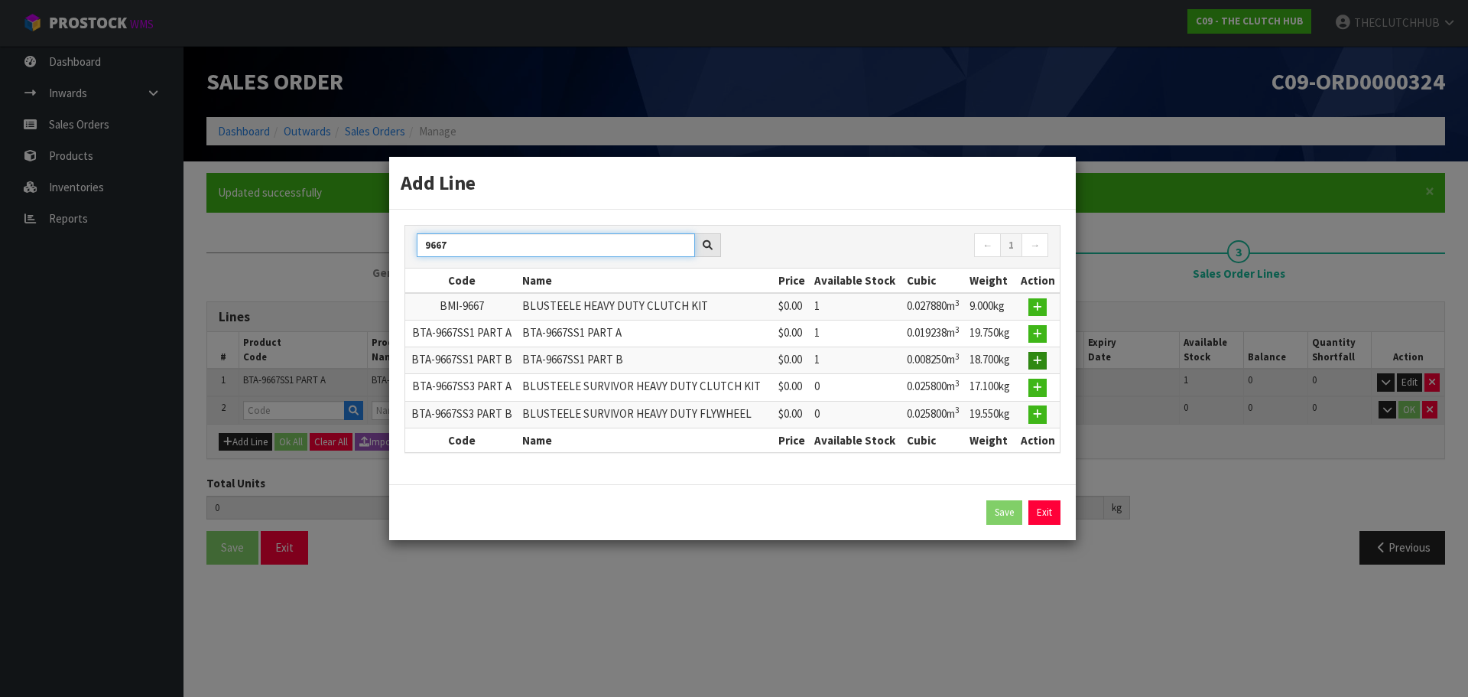
type input "9667"
click at [1038, 359] on icon "button" at bounding box center [1037, 361] width 9 height 10
type input "1"
type input "0.019238"
type input "19.75"
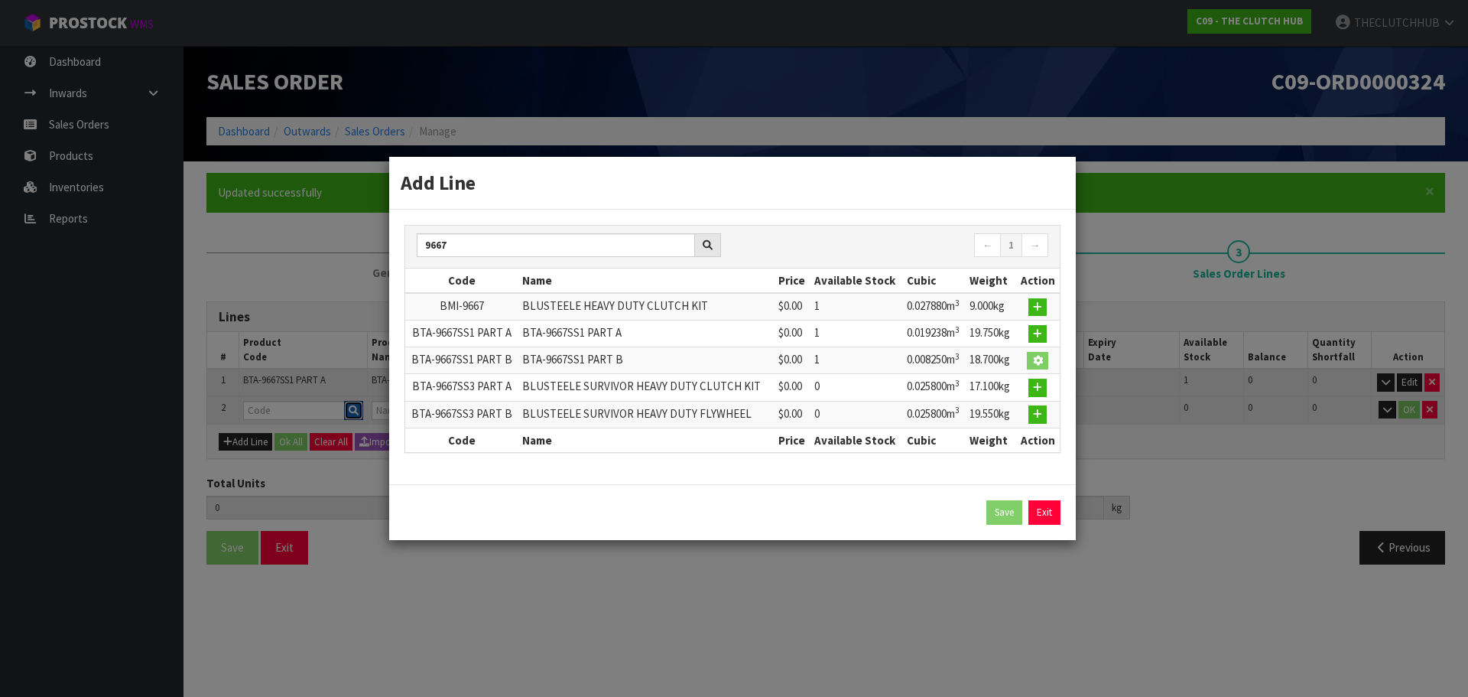
type input "BTA-9667SS1 PART B"
type input "0"
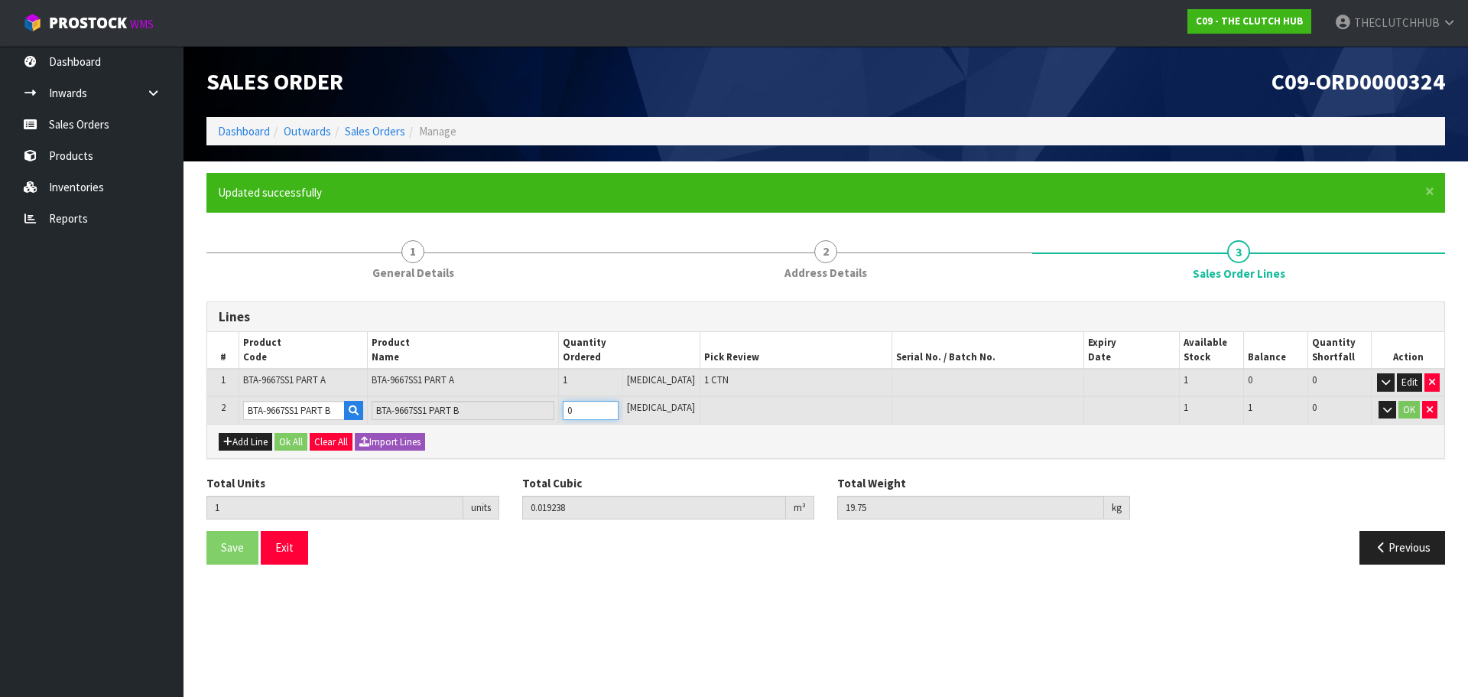
drag, startPoint x: 591, startPoint y: 417, endPoint x: 577, endPoint y: 414, distance: 14.7
click at [577, 414] on input "0" at bounding box center [591, 410] width 56 height 19
type input "2"
type input "0.027488"
type input "38.45"
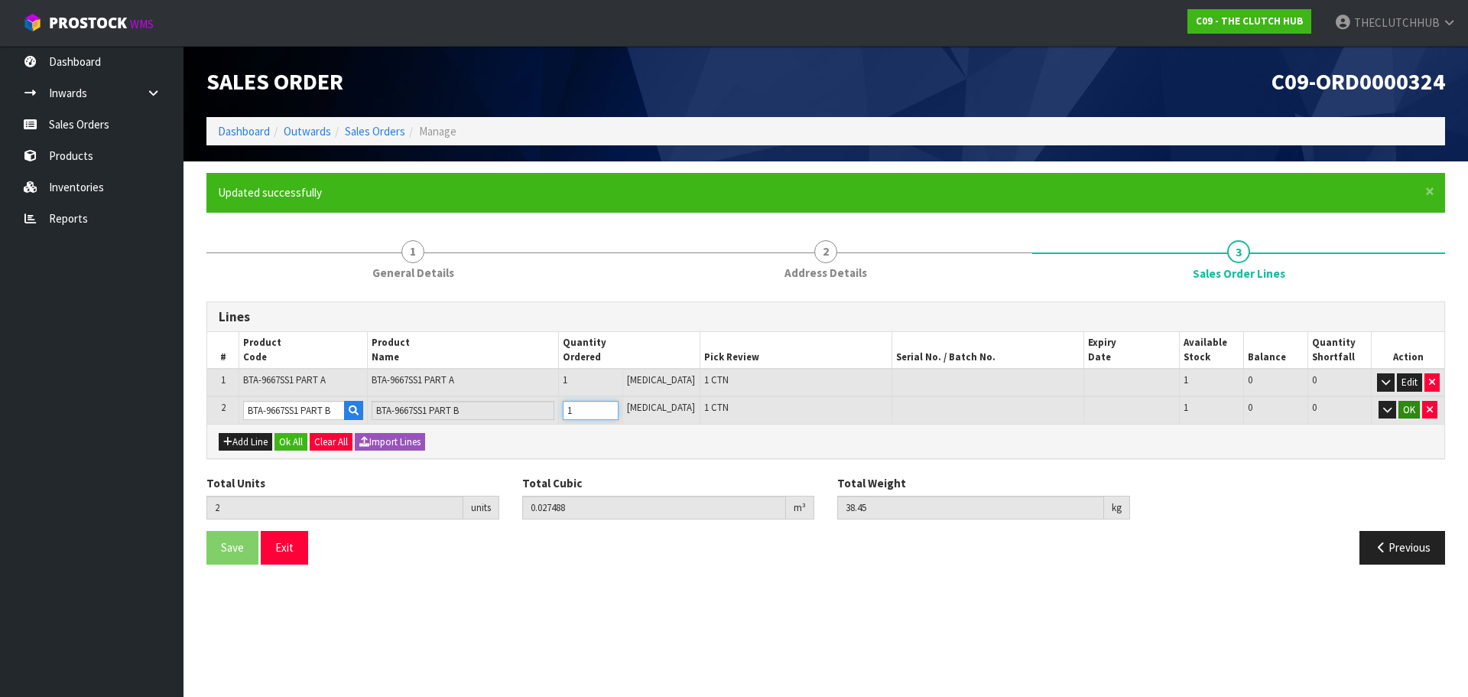
type input "1"
click at [1405, 405] on button "OK" at bounding box center [1409, 410] width 21 height 18
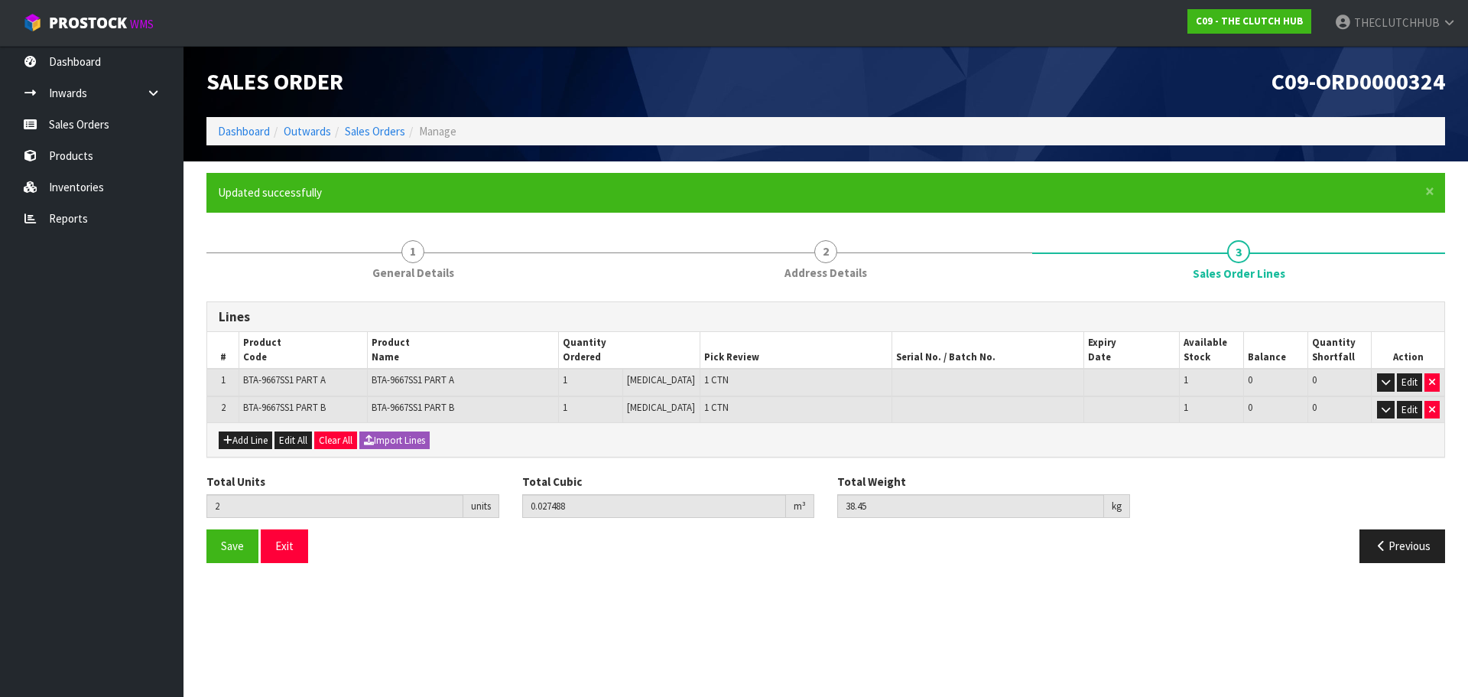
click at [231, 564] on div "Save Exit Previous" at bounding box center [826, 551] width 1262 height 44
click at [229, 553] on span "Save" at bounding box center [232, 545] width 23 height 15
click at [306, 556] on button "Exit" at bounding box center [284, 545] width 47 height 33
